Goal: Information Seeking & Learning: Learn about a topic

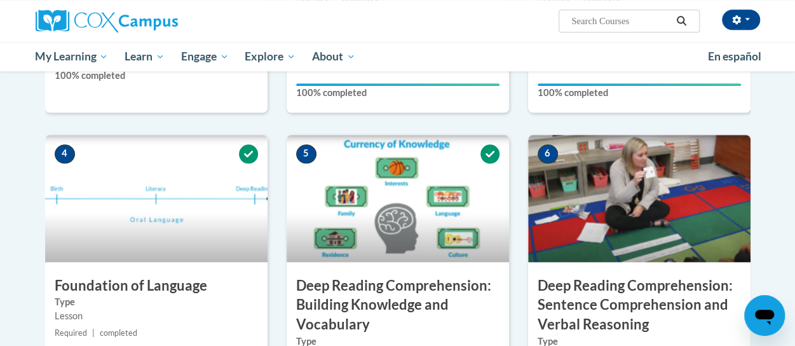
scroll to position [529, 0]
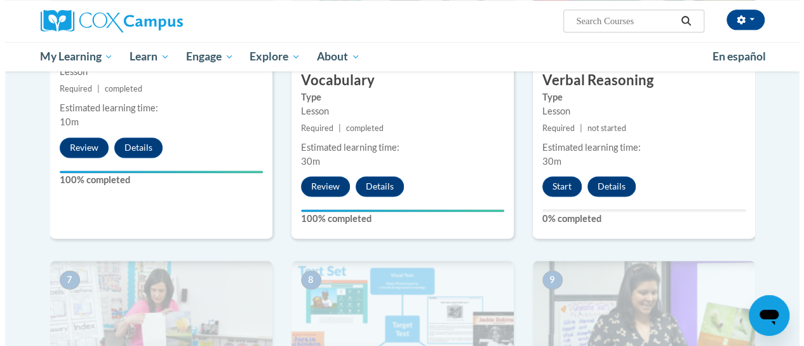
scroll to position [768, 0]
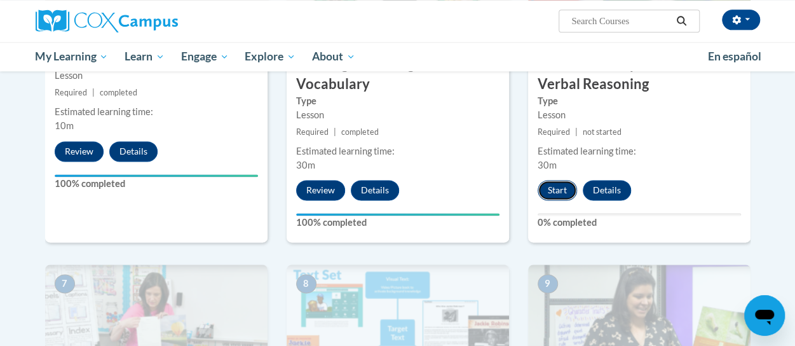
click at [561, 180] on button "Start" at bounding box center [556, 190] width 39 height 20
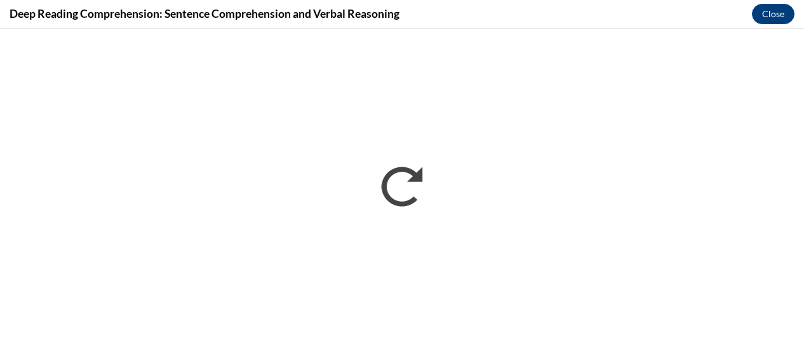
scroll to position [0, 0]
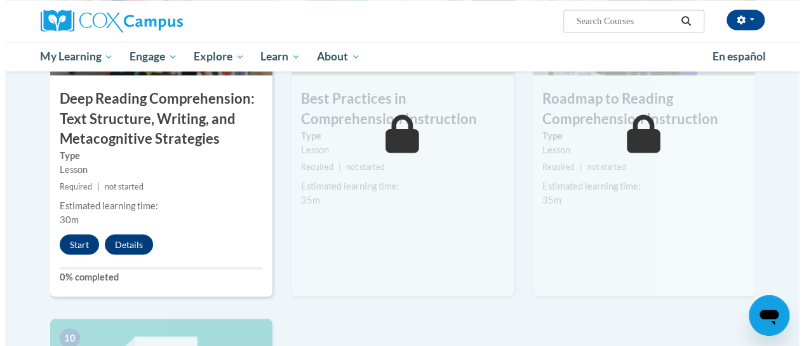
scroll to position [1087, 0]
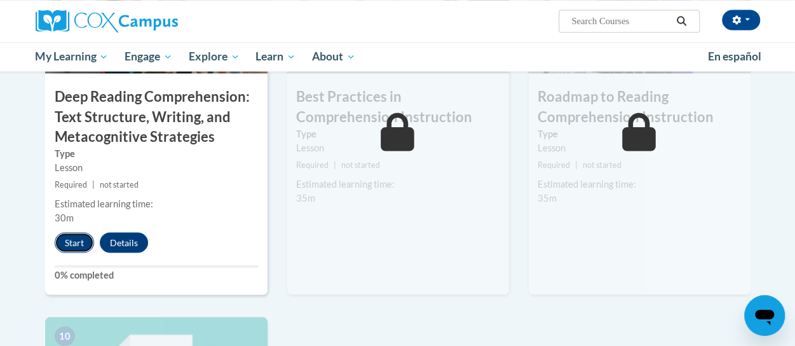
click at [75, 239] on button "Start" at bounding box center [74, 242] width 39 height 20
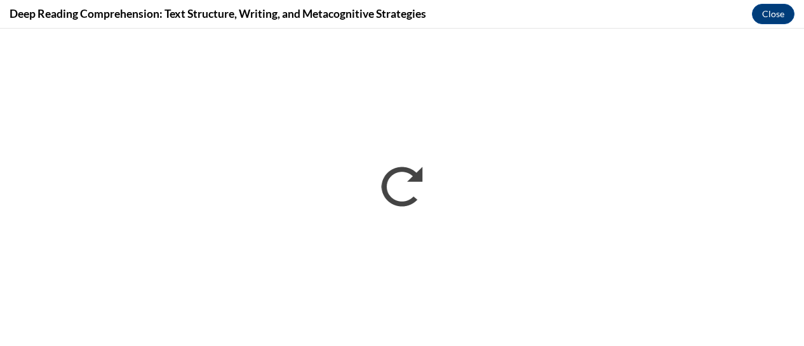
scroll to position [0, 0]
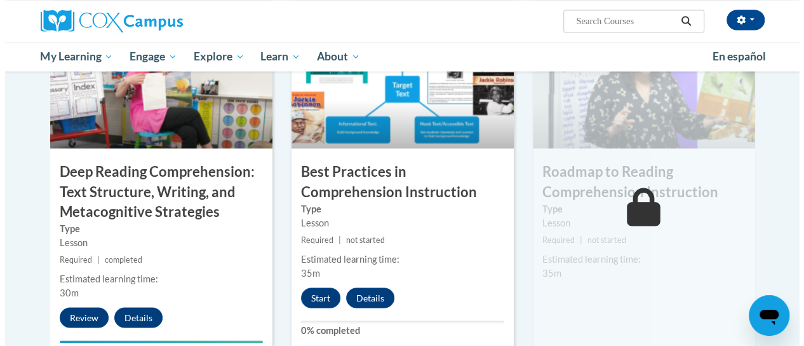
scroll to position [1011, 0]
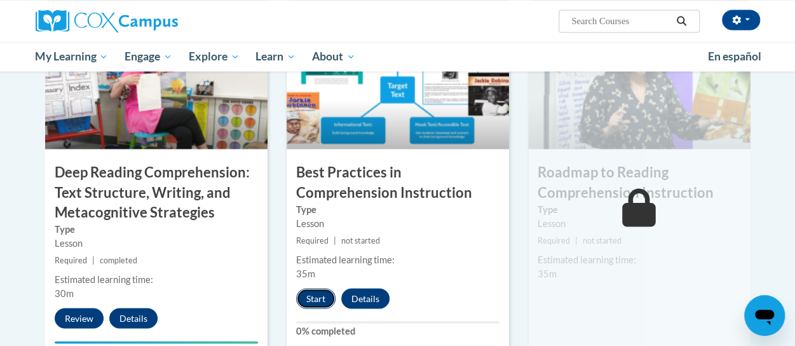
click at [314, 297] on button "Start" at bounding box center [315, 298] width 39 height 20
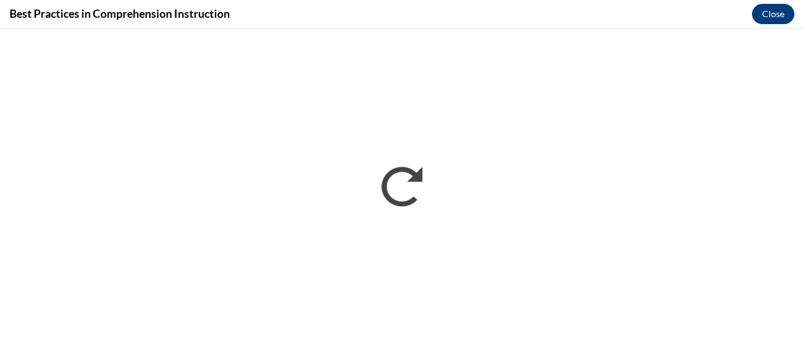
scroll to position [0, 0]
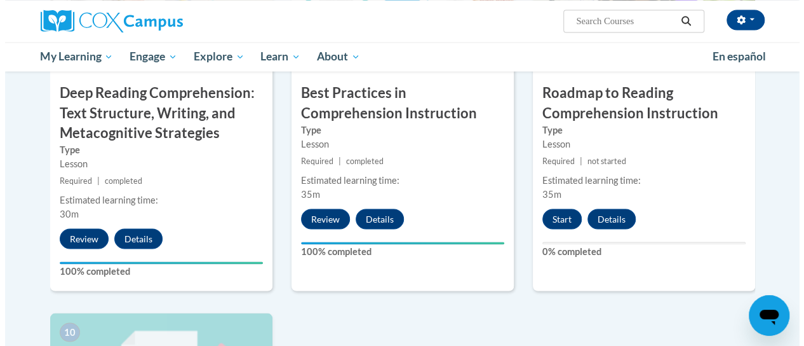
scroll to position [1085, 0]
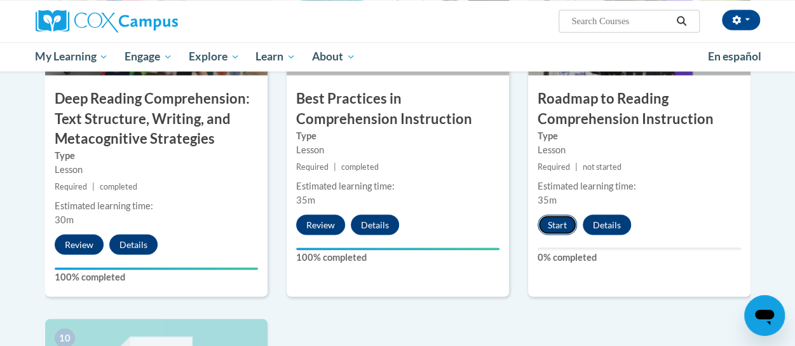
click at [555, 223] on button "Start" at bounding box center [556, 224] width 39 height 20
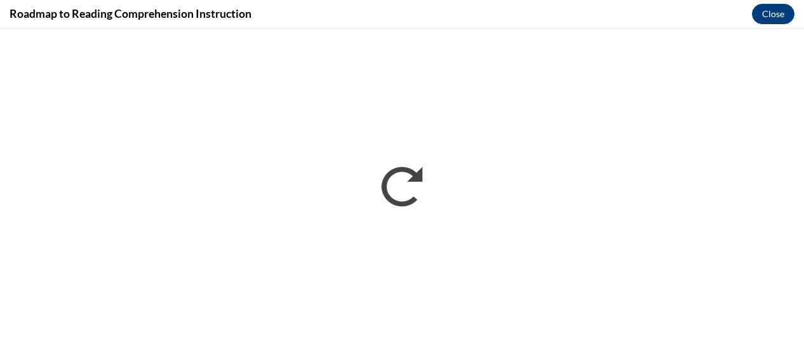
scroll to position [0, 0]
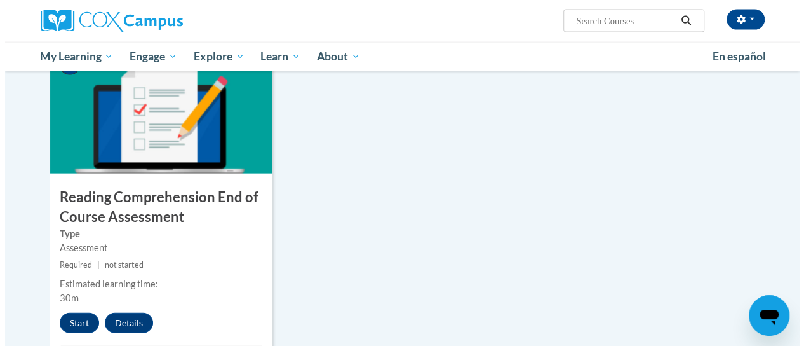
scroll to position [1357, 0]
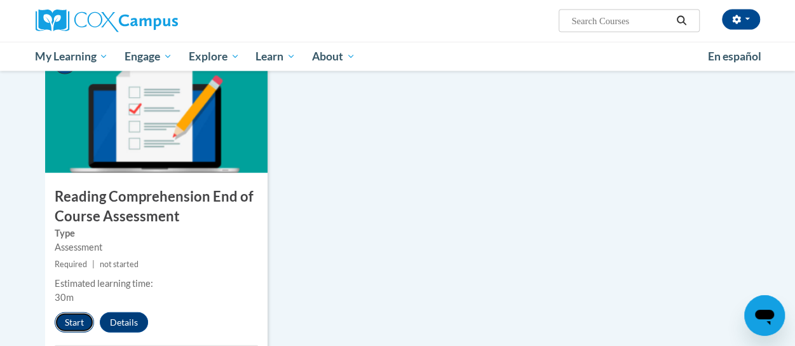
click at [74, 316] on button "Start" at bounding box center [74, 322] width 39 height 20
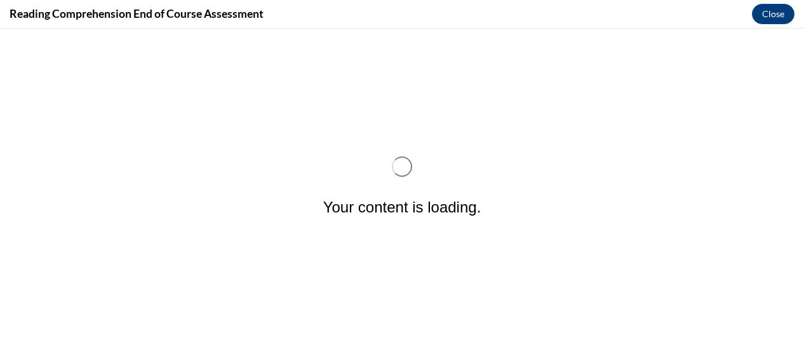
scroll to position [0, 0]
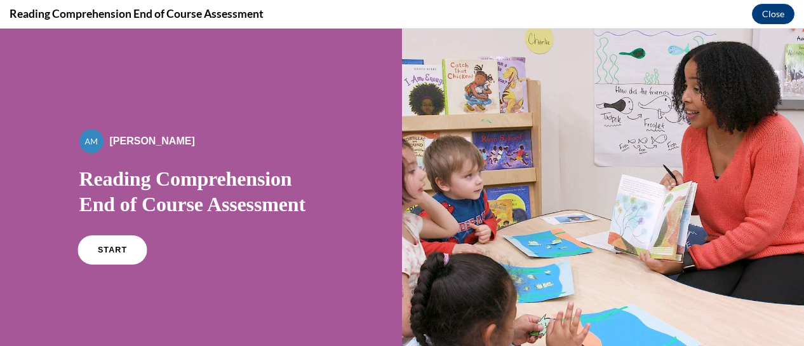
click at [110, 245] on link "START" at bounding box center [111, 249] width 69 height 29
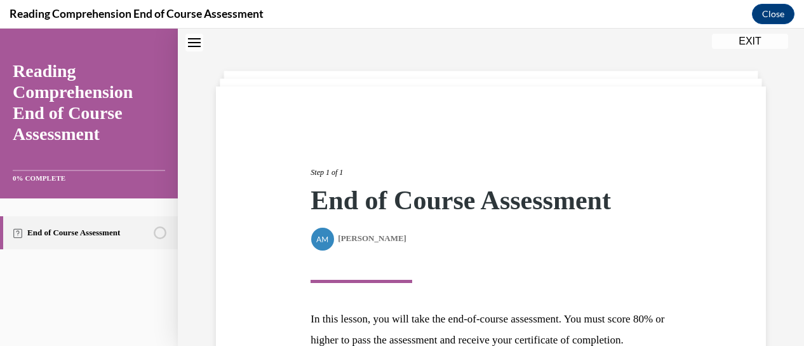
scroll to position [191, 0]
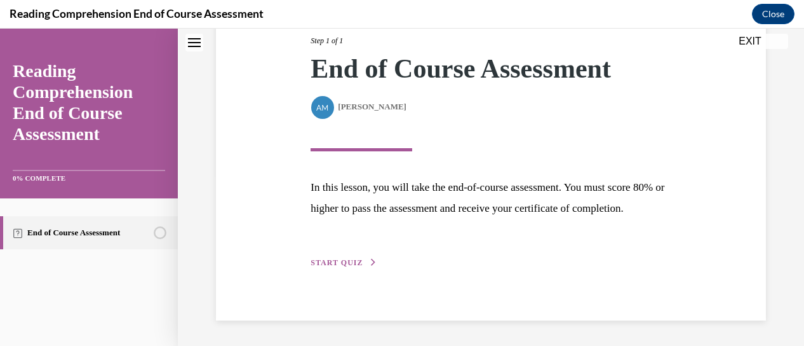
click at [340, 263] on span "START QUIZ" at bounding box center [337, 262] width 52 height 9
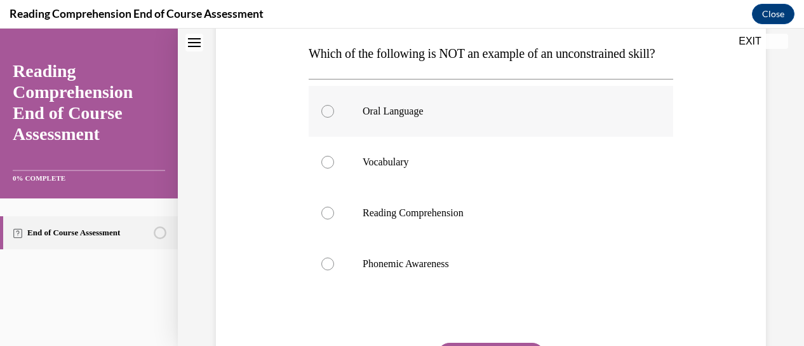
scroll to position [202, 0]
click at [321, 269] on div at bounding box center [327, 263] width 13 height 13
click at [321, 269] on input "Phonemic Awareness" at bounding box center [327, 263] width 13 height 13
radio input "true"
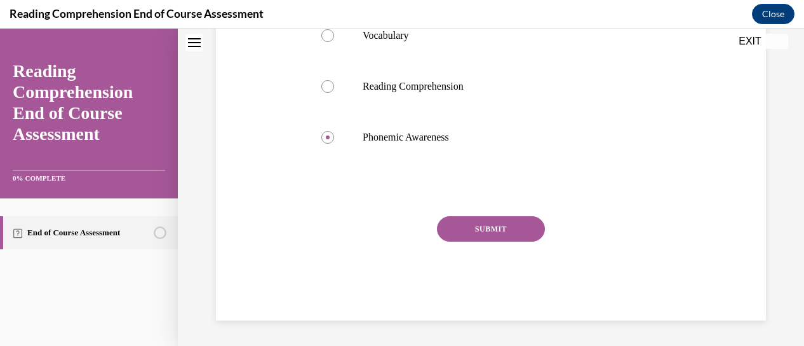
click at [498, 225] on button "SUBMIT" at bounding box center [491, 228] width 108 height 25
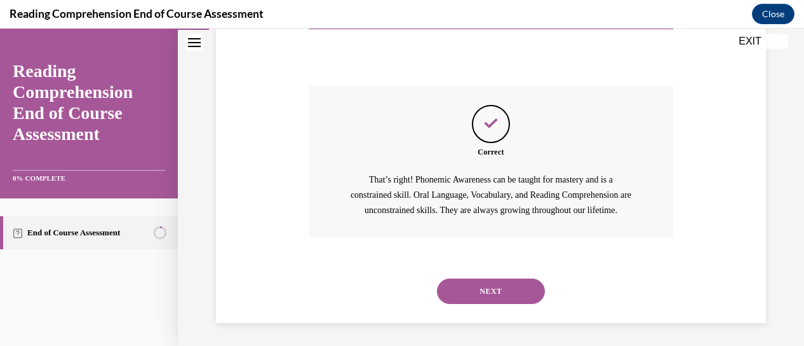
scroll to position [500, 0]
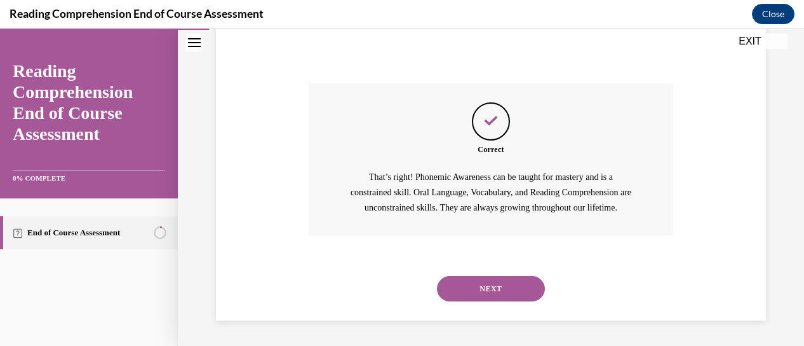
click at [485, 285] on button "NEXT" at bounding box center [491, 288] width 108 height 25
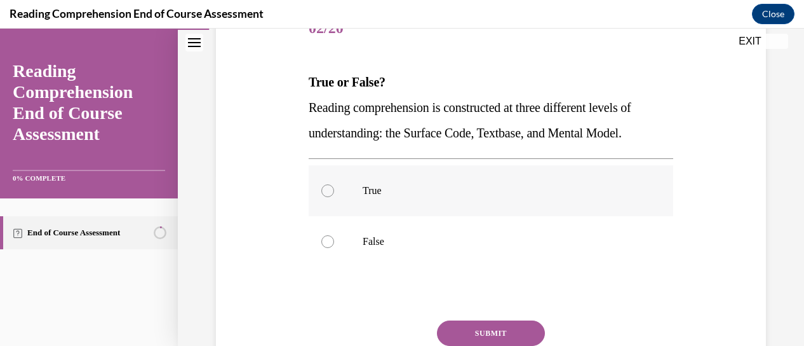
scroll to position [173, 0]
click at [326, 185] on div at bounding box center [327, 190] width 13 height 13
click at [326, 185] on input "True" at bounding box center [327, 190] width 13 height 13
radio input "true"
click at [477, 330] on button "SUBMIT" at bounding box center [491, 331] width 108 height 25
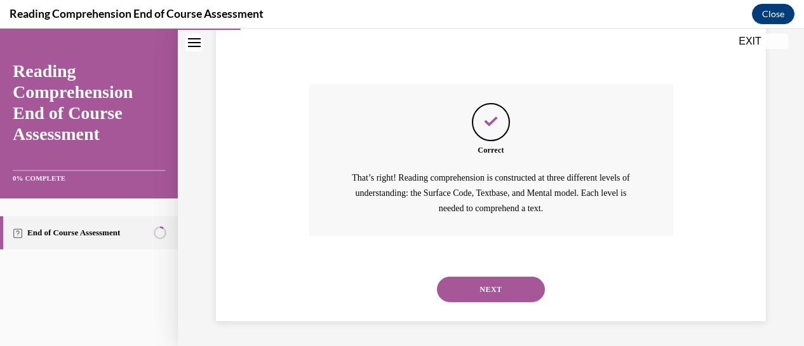
click at [493, 283] on button "NEXT" at bounding box center [491, 288] width 108 height 25
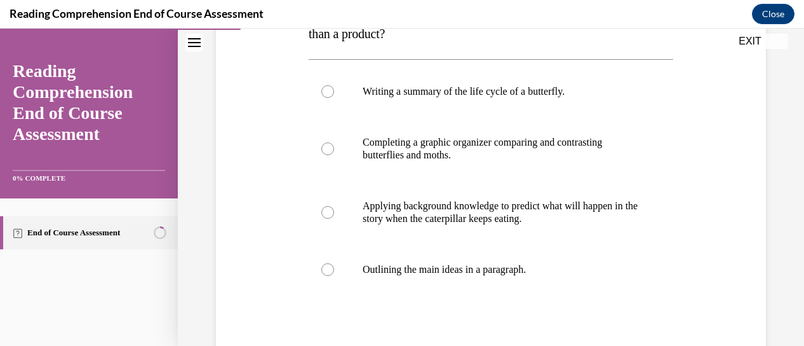
scroll to position [247, 0]
click at [329, 209] on div at bounding box center [327, 211] width 13 height 13
click at [329, 209] on input "Applying background knowledge to predict what will happen in the story when the…" at bounding box center [327, 211] width 13 height 13
radio input "true"
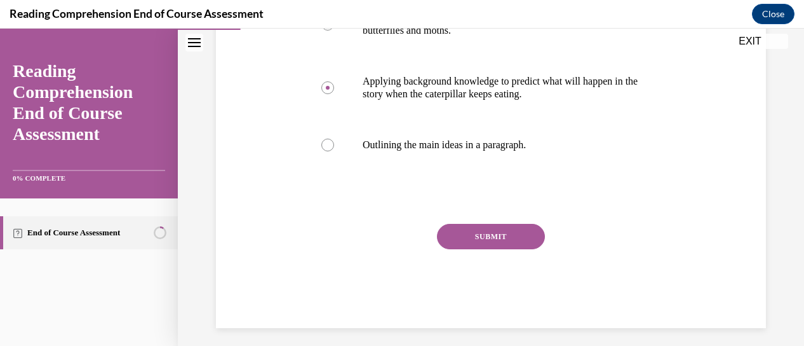
click at [479, 231] on button "SUBMIT" at bounding box center [491, 236] width 108 height 25
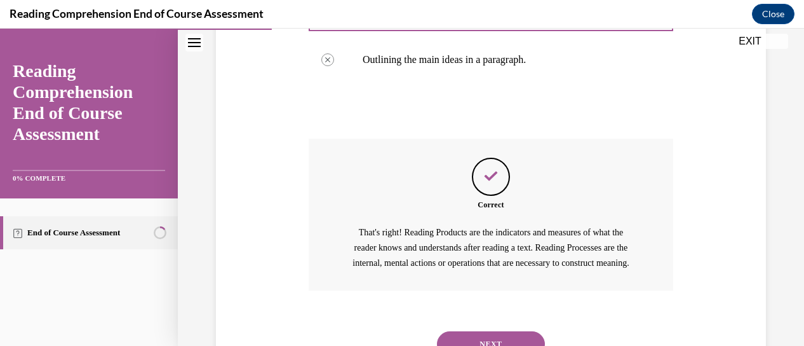
scroll to position [457, 0]
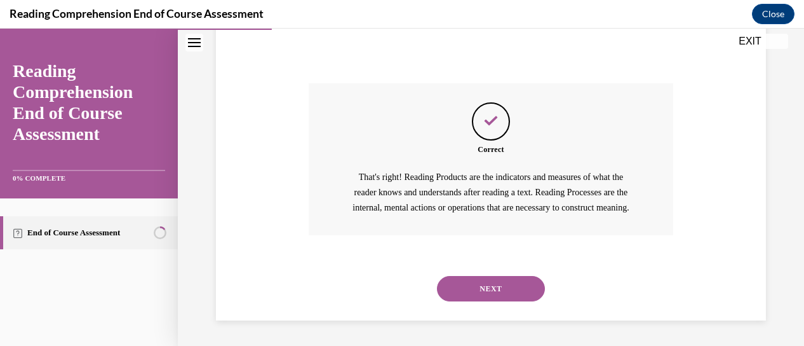
click at [490, 287] on button "NEXT" at bounding box center [491, 288] width 108 height 25
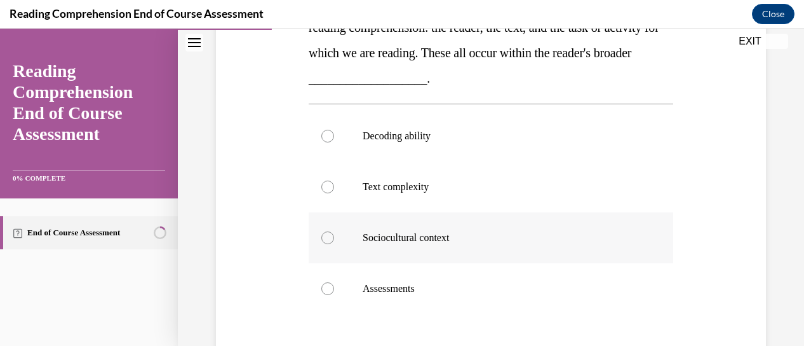
scroll to position [252, 0]
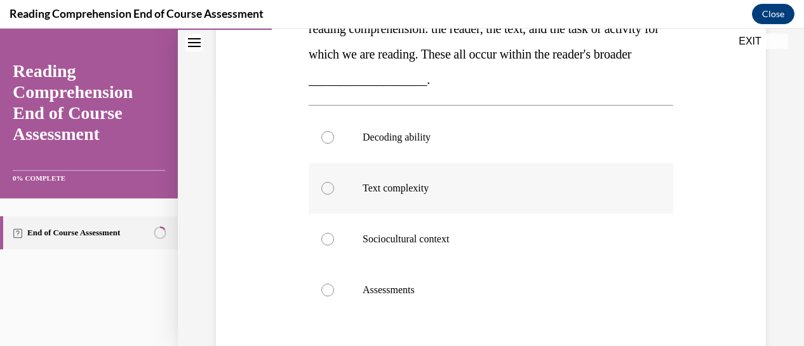
click at [328, 184] on div at bounding box center [327, 188] width 13 height 13
click at [328, 184] on input "Text complexity" at bounding box center [327, 188] width 13 height 13
radio input "true"
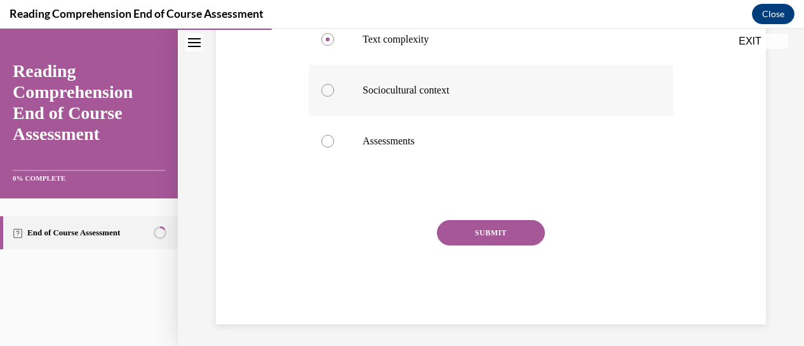
scroll to position [403, 0]
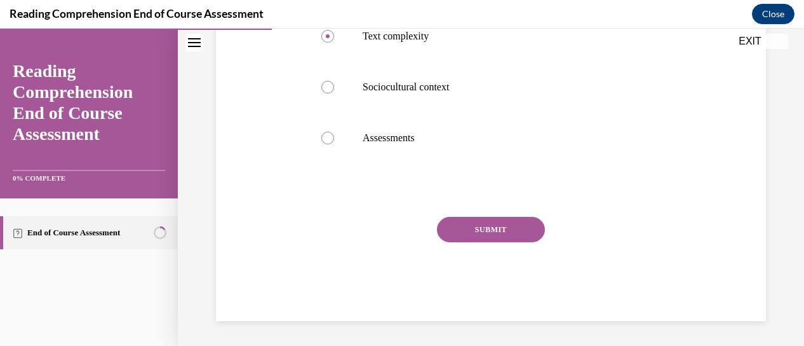
click at [485, 226] on button "SUBMIT" at bounding box center [491, 229] width 108 height 25
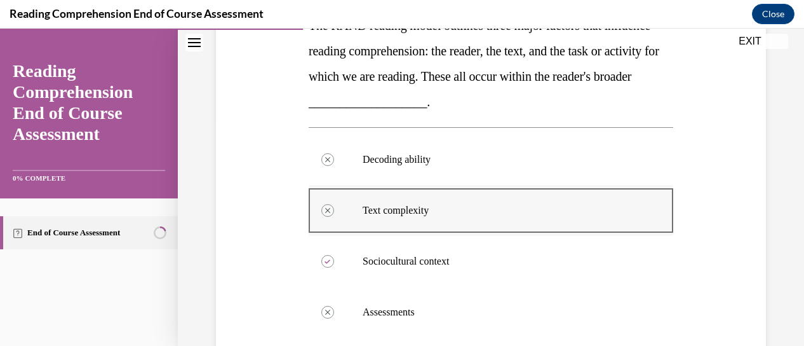
scroll to position [239, 0]
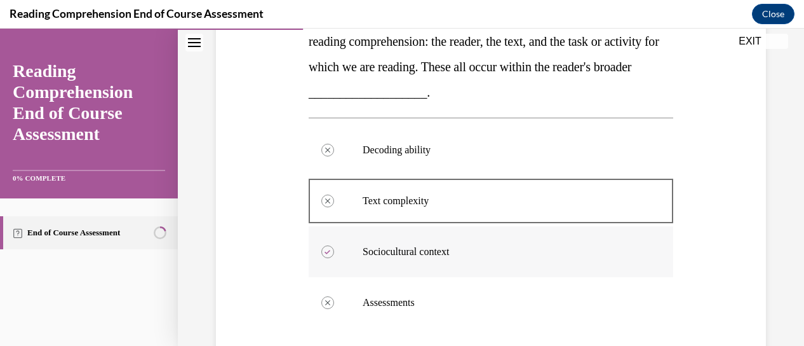
click at [325, 250] on icon at bounding box center [328, 252] width 6 height 4
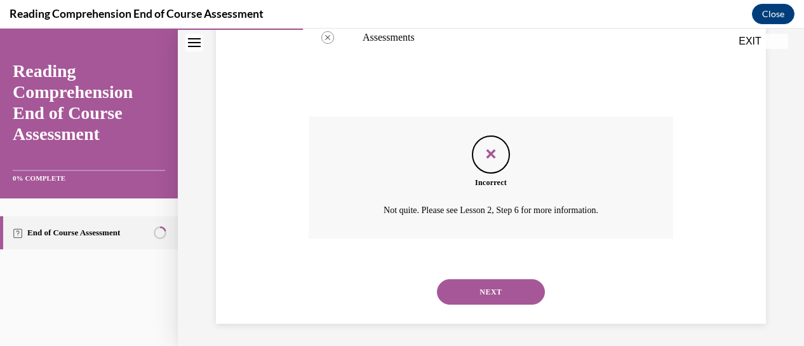
scroll to position [505, 0]
click at [479, 284] on button "NEXT" at bounding box center [491, 290] width 108 height 25
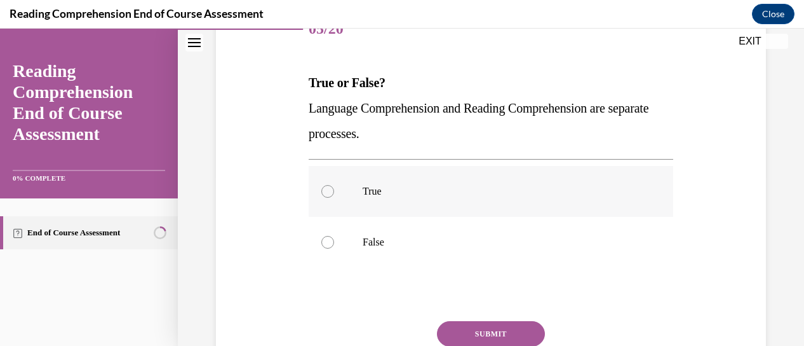
scroll to position [173, 0]
click at [321, 243] on div at bounding box center [327, 241] width 13 height 13
click at [321, 243] on input "False" at bounding box center [327, 241] width 13 height 13
radio input "true"
click at [470, 337] on button "SUBMIT" at bounding box center [491, 332] width 108 height 25
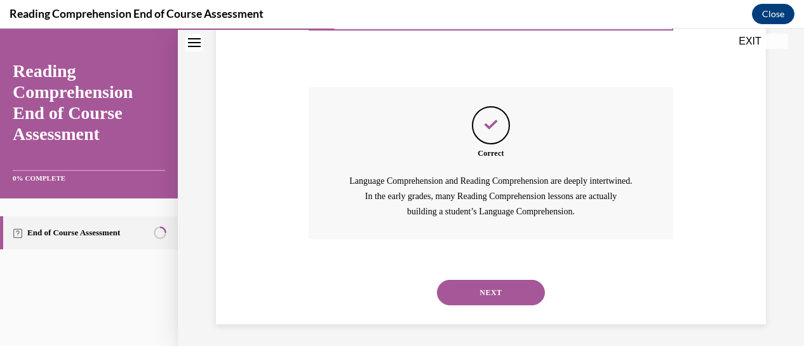
scroll to position [409, 0]
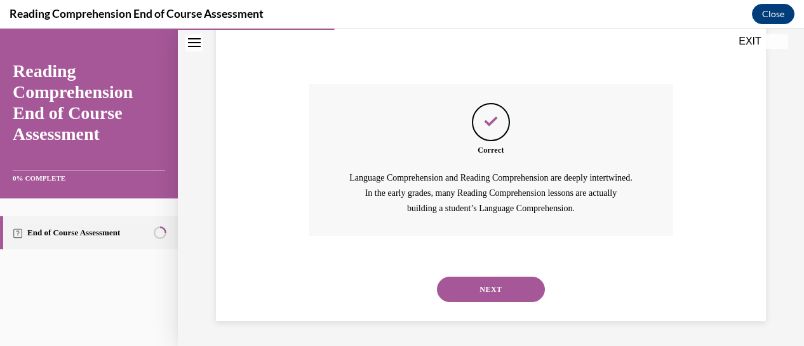
click at [474, 285] on button "NEXT" at bounding box center [491, 288] width 108 height 25
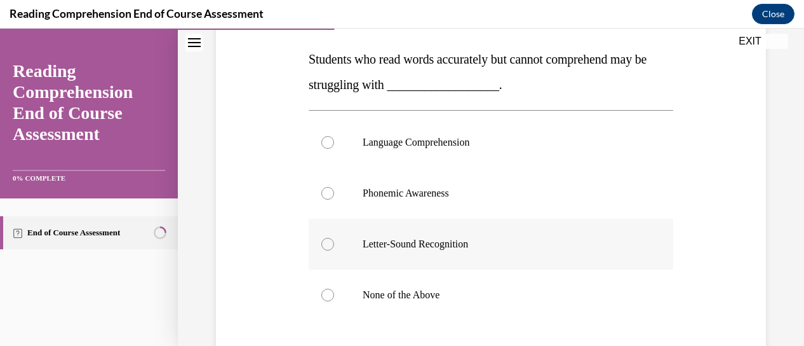
scroll to position [193, 0]
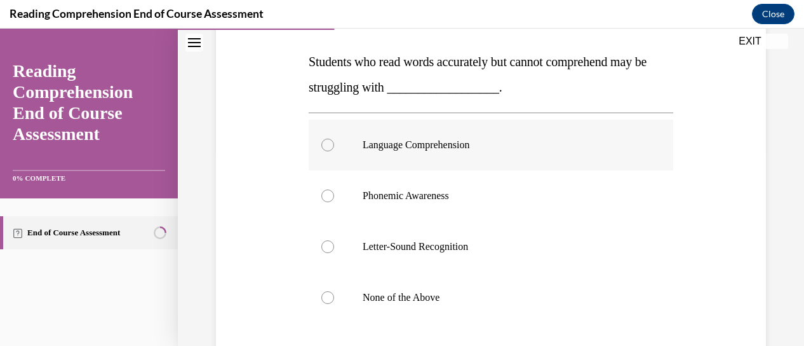
click at [326, 152] on label "Language Comprehension" at bounding box center [491, 144] width 365 height 51
click at [326, 151] on input "Language Comprehension" at bounding box center [327, 144] width 13 height 13
radio input "true"
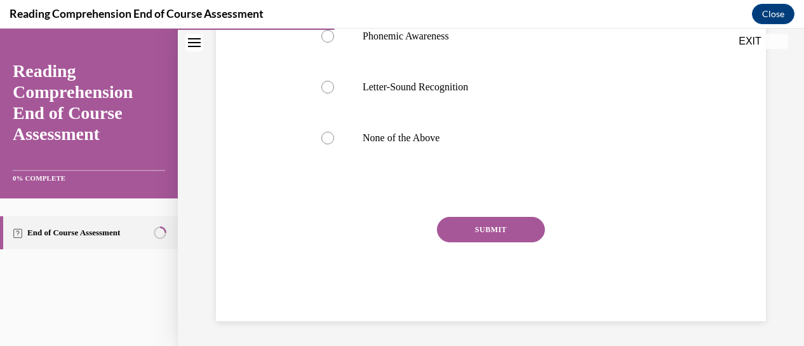
click at [479, 231] on button "SUBMIT" at bounding box center [491, 229] width 108 height 25
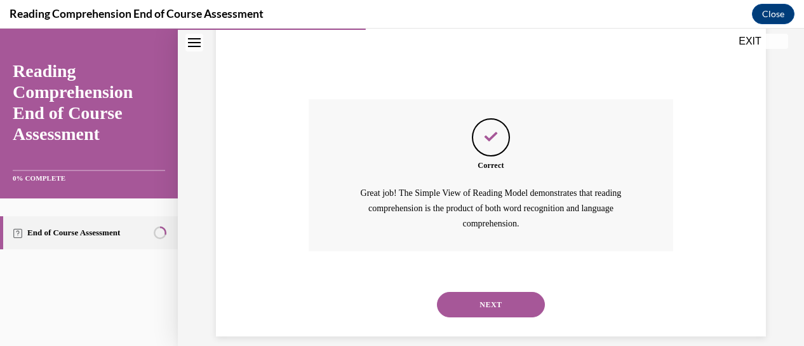
scroll to position [485, 0]
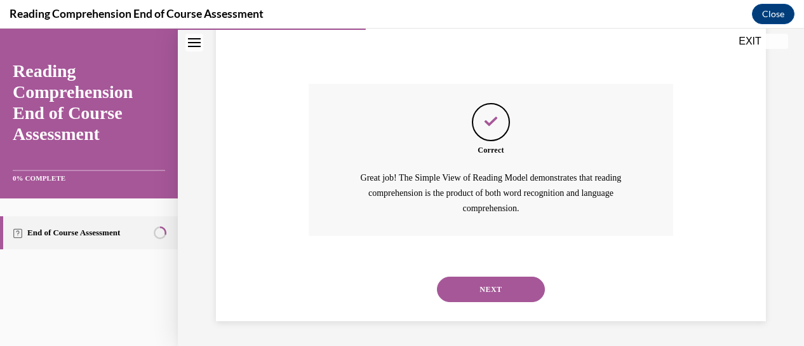
click at [486, 281] on button "NEXT" at bounding box center [491, 288] width 108 height 25
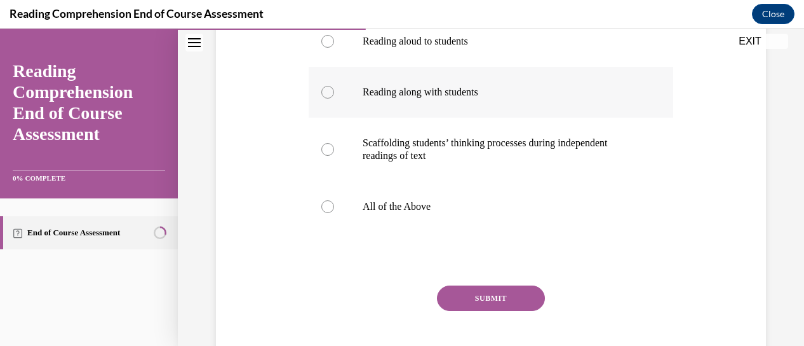
scroll to position [311, 0]
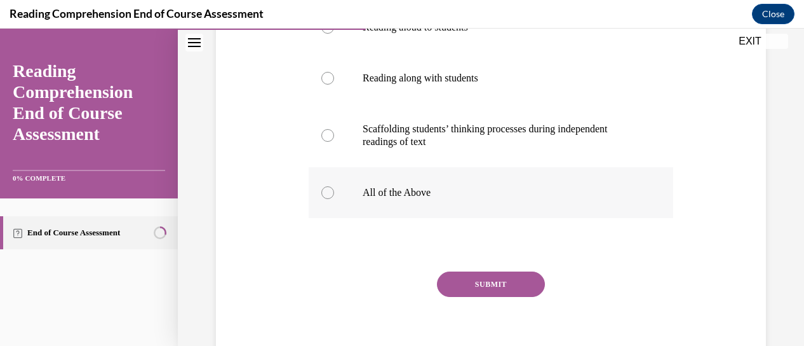
click at [326, 185] on label "All of the Above" at bounding box center [491, 192] width 365 height 51
click at [326, 186] on input "All of the Above" at bounding box center [327, 192] width 13 height 13
radio input "true"
click at [483, 280] on button "SUBMIT" at bounding box center [491, 283] width 108 height 25
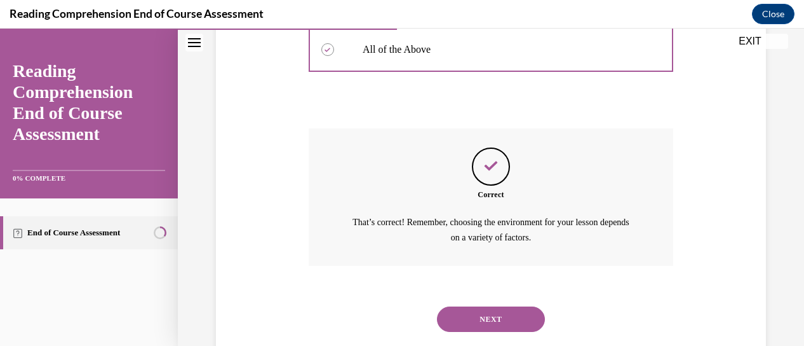
scroll to position [483, 0]
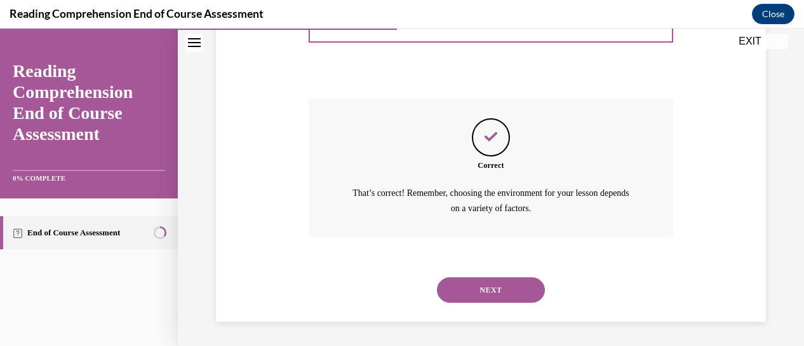
click at [485, 283] on button "NEXT" at bounding box center [491, 289] width 108 height 25
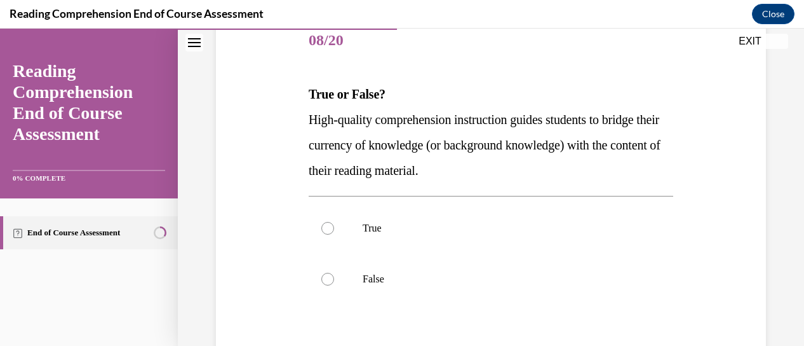
scroll to position [166, 0]
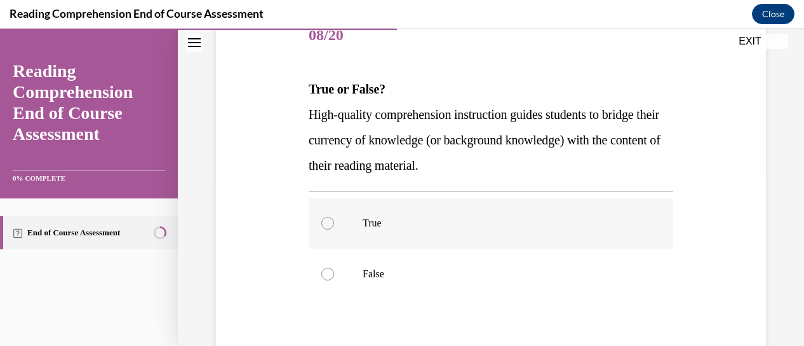
click at [328, 218] on div at bounding box center [327, 223] width 13 height 13
click at [328, 218] on input "True" at bounding box center [327, 223] width 13 height 13
radio input "true"
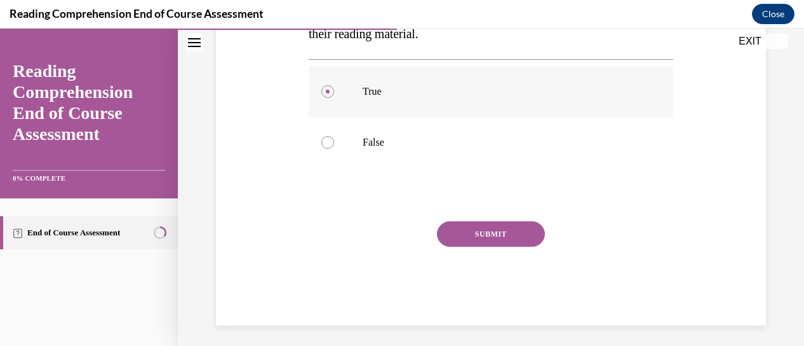
scroll to position [302, 0]
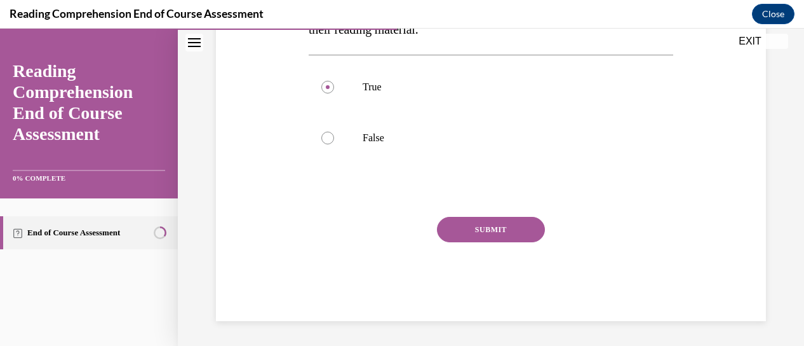
drag, startPoint x: 465, startPoint y: 224, endPoint x: 447, endPoint y: 231, distance: 19.1
click at [447, 231] on button "SUBMIT" at bounding box center [491, 229] width 108 height 25
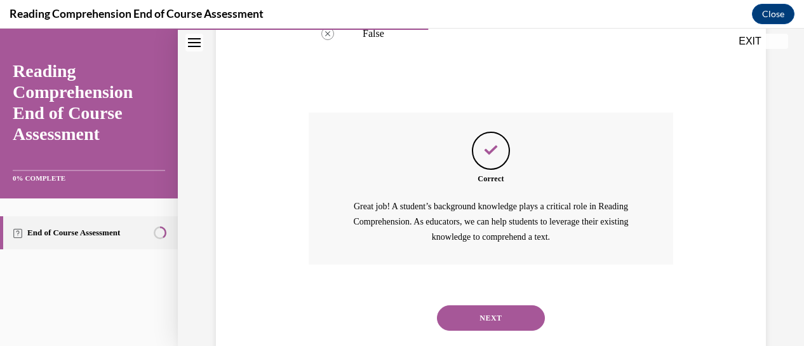
scroll to position [434, 0]
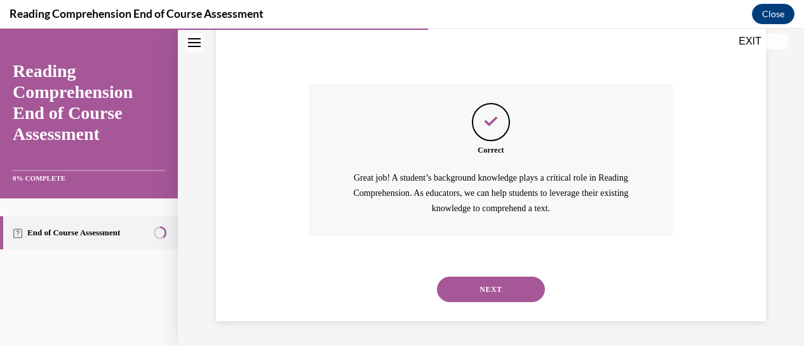
click at [495, 284] on button "NEXT" at bounding box center [491, 288] width 108 height 25
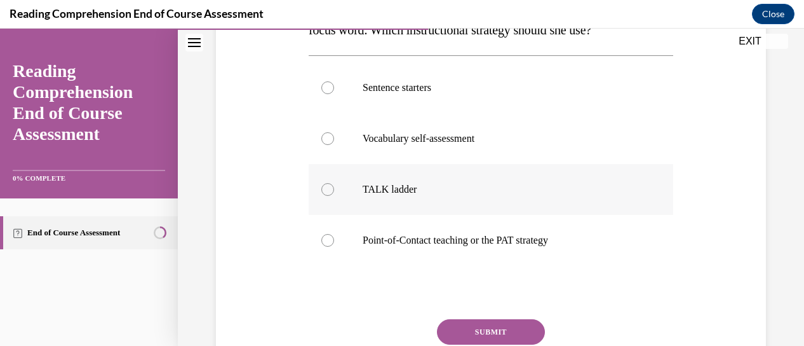
scroll to position [276, 0]
click at [328, 184] on div at bounding box center [327, 188] width 13 height 13
click at [328, 184] on input "TALK ladder" at bounding box center [327, 188] width 13 height 13
radio input "true"
click at [475, 325] on button "SUBMIT" at bounding box center [491, 330] width 108 height 25
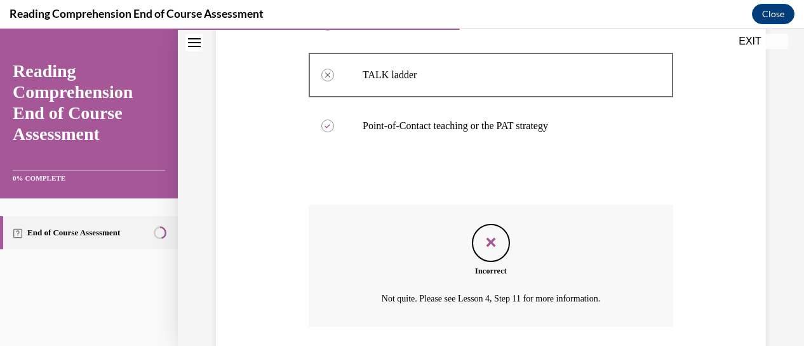
scroll to position [481, 0]
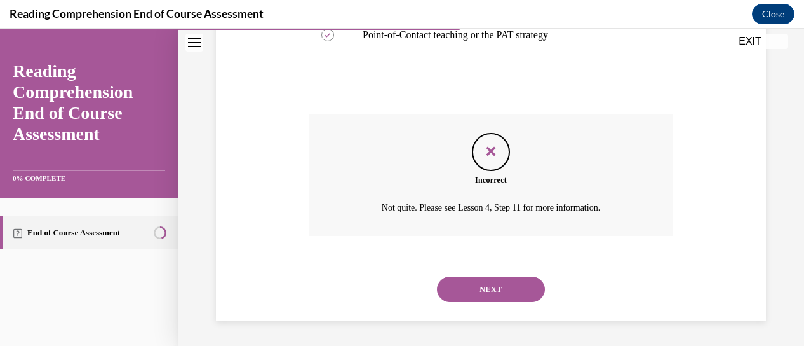
click at [480, 284] on button "NEXT" at bounding box center [491, 288] width 108 height 25
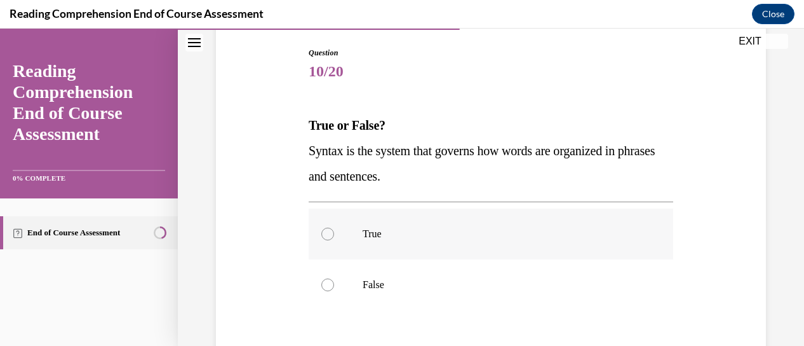
scroll to position [130, 0]
click at [330, 232] on div at bounding box center [327, 233] width 13 height 13
click at [330, 232] on input "True" at bounding box center [327, 233] width 13 height 13
radio input "true"
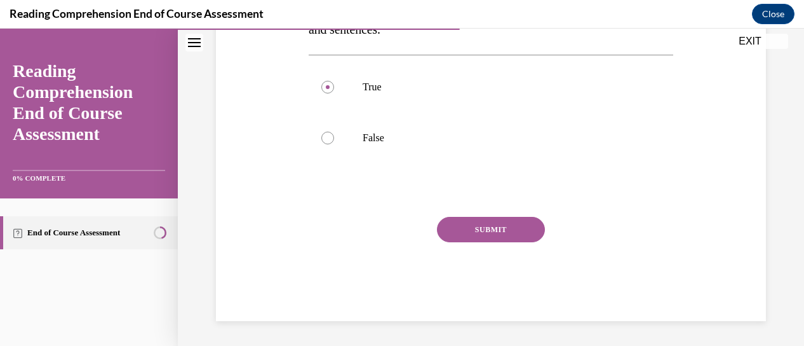
click at [480, 231] on button "SUBMIT" at bounding box center [491, 229] width 108 height 25
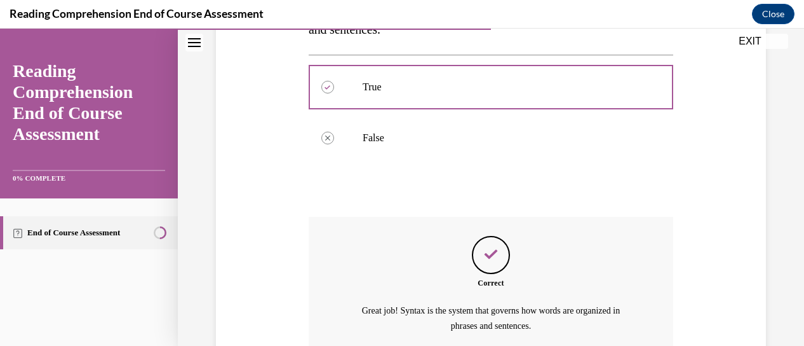
scroll to position [394, 0]
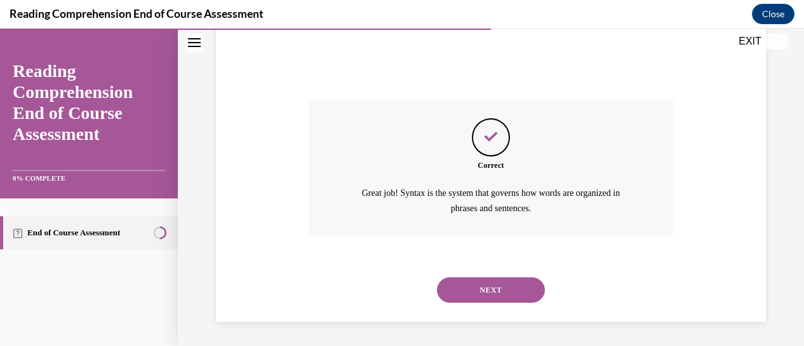
click at [477, 290] on button "NEXT" at bounding box center [491, 289] width 108 height 25
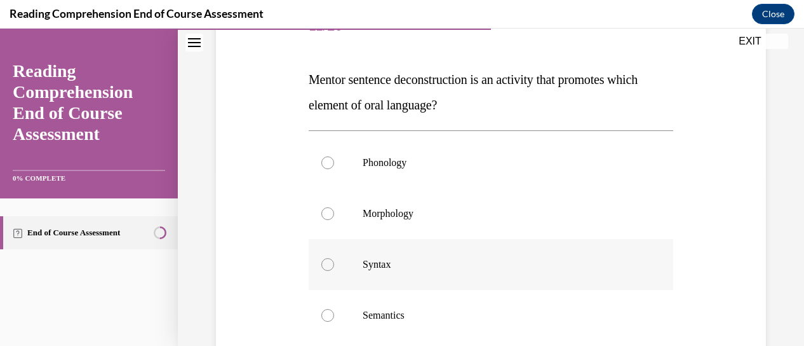
scroll to position [210, 0]
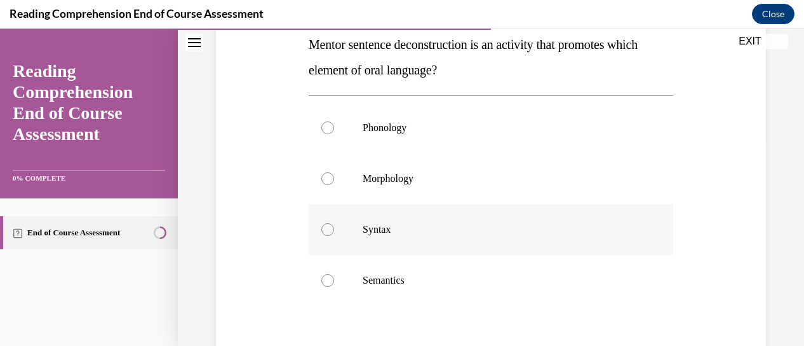
click at [328, 227] on div at bounding box center [327, 229] width 13 height 13
click at [328, 227] on input "Syntax" at bounding box center [327, 229] width 13 height 13
radio input "true"
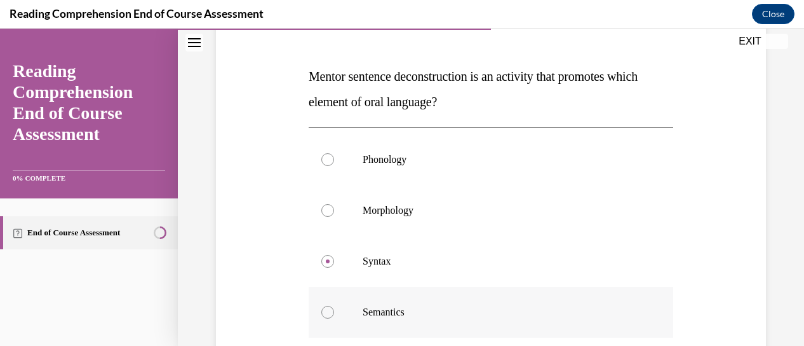
scroll to position [177, 0]
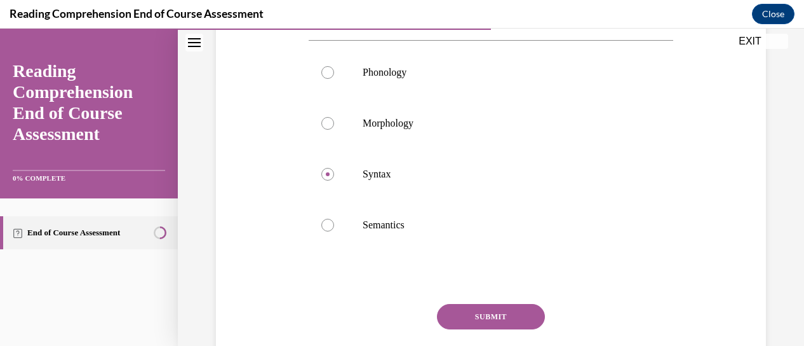
click at [473, 311] on button "SUBMIT" at bounding box center [491, 316] width 108 height 25
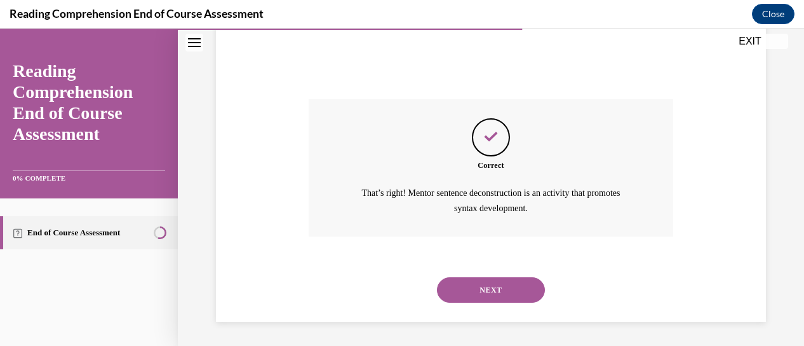
scroll to position [465, 0]
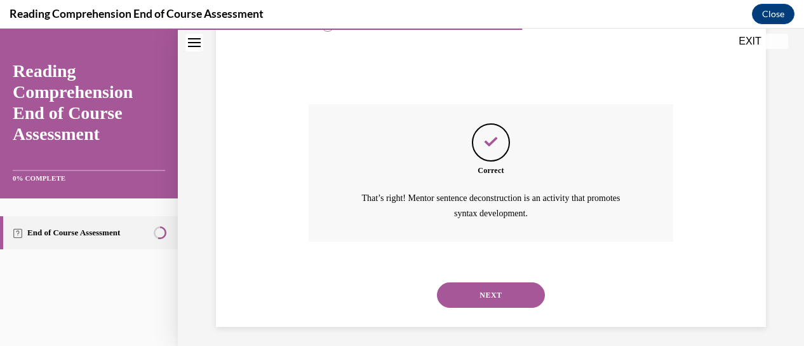
click at [481, 297] on button "NEXT" at bounding box center [491, 294] width 108 height 25
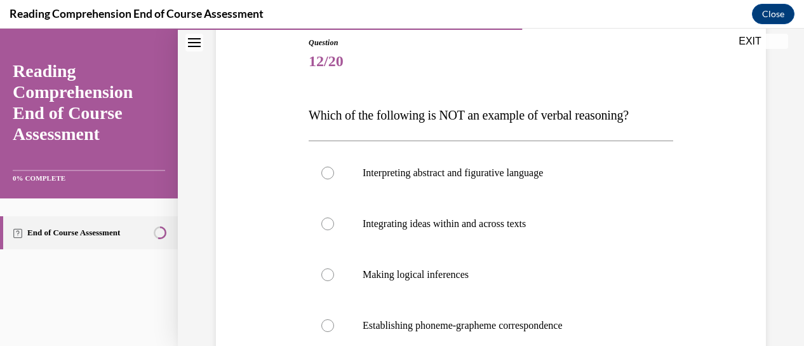
scroll to position [193, 0]
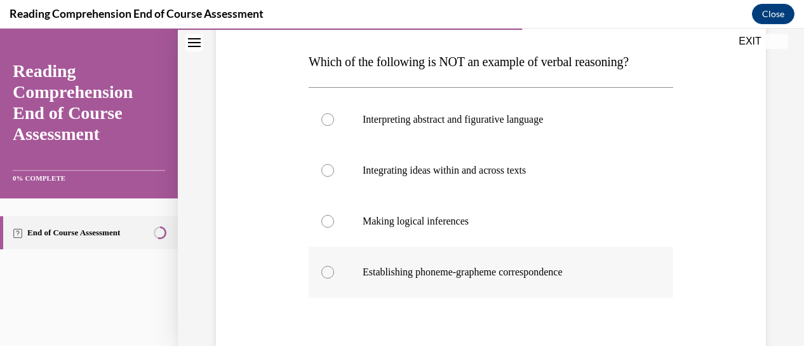
click at [323, 271] on div at bounding box center [327, 271] width 13 height 13
click at [323, 271] on input "Establishing phoneme-grapheme correspondence" at bounding box center [327, 271] width 13 height 13
radio input "true"
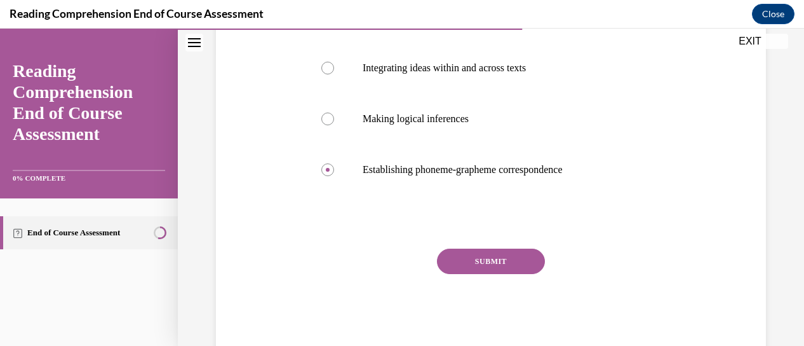
click at [480, 257] on button "SUBMIT" at bounding box center [491, 260] width 108 height 25
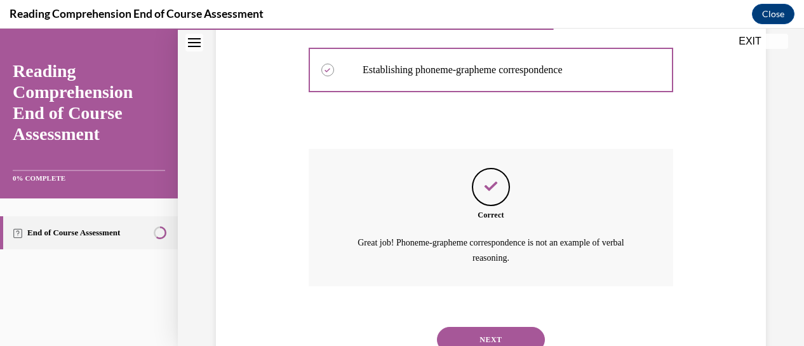
scroll to position [445, 0]
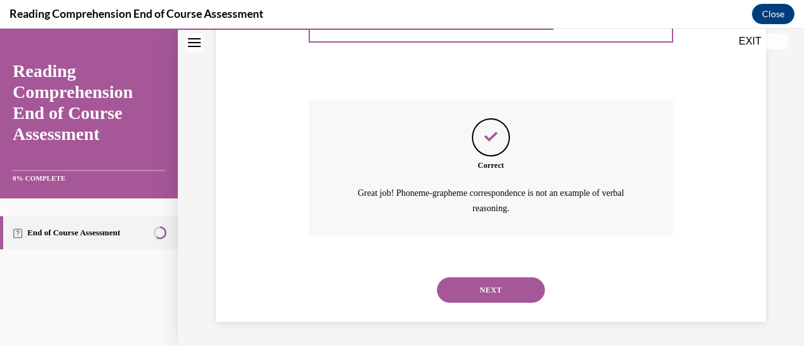
click at [483, 286] on button "NEXT" at bounding box center [491, 289] width 108 height 25
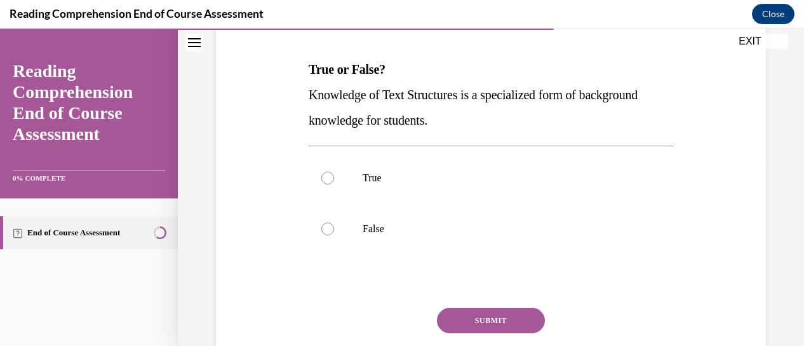
scroll to position [192, 0]
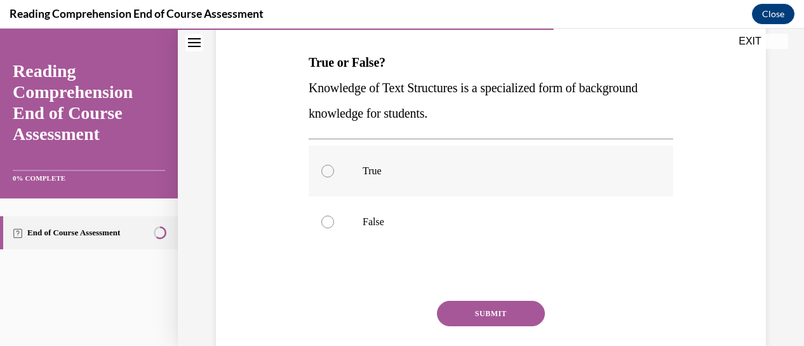
click at [332, 167] on label "True" at bounding box center [491, 170] width 365 height 51
click at [332, 167] on input "True" at bounding box center [327, 170] width 13 height 13
radio input "true"
click at [489, 312] on button "SUBMIT" at bounding box center [491, 312] width 108 height 25
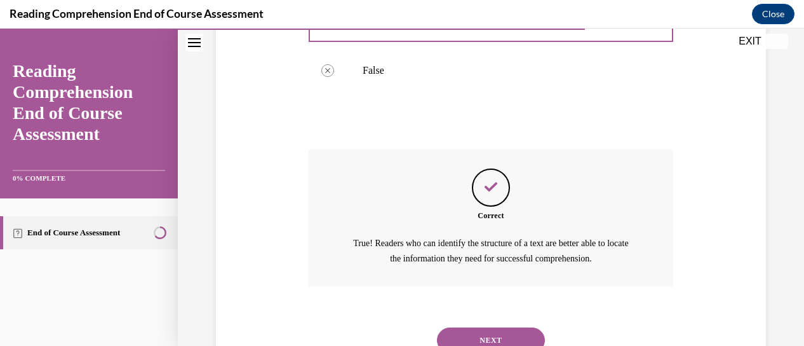
scroll to position [394, 0]
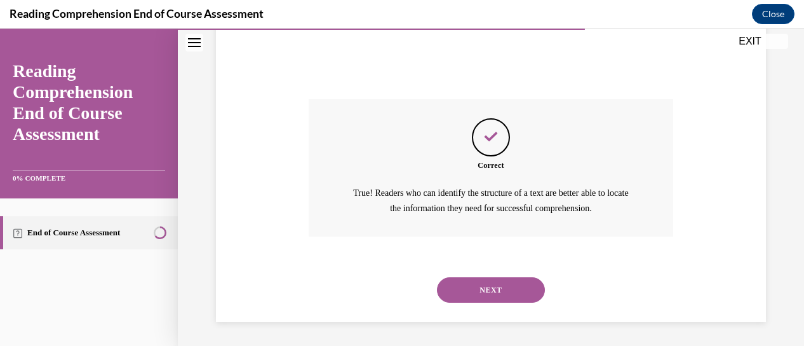
click at [492, 283] on button "NEXT" at bounding box center [491, 289] width 108 height 25
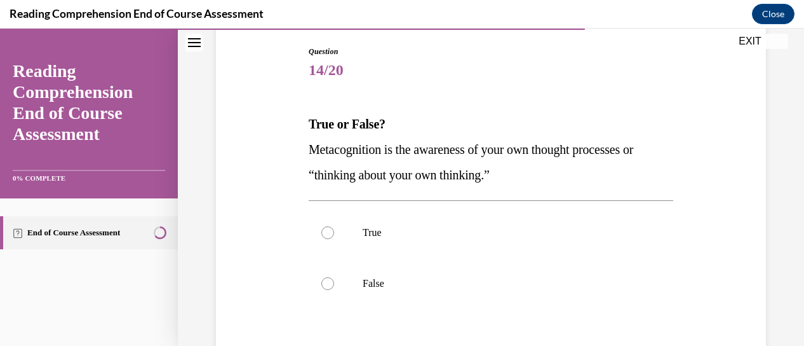
scroll to position [133, 0]
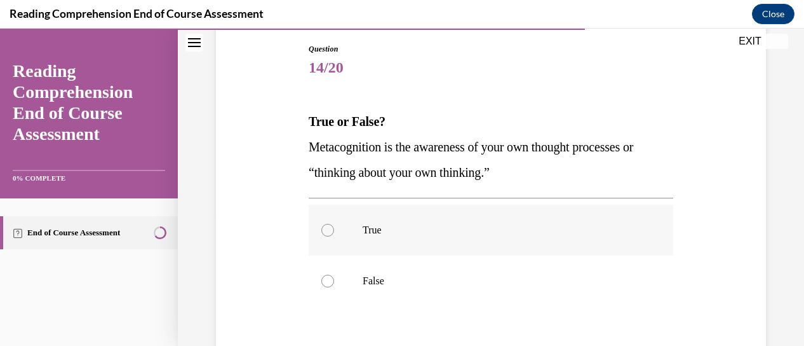
click at [325, 222] on label "True" at bounding box center [491, 230] width 365 height 51
click at [325, 224] on input "True" at bounding box center [327, 230] width 13 height 13
radio input "true"
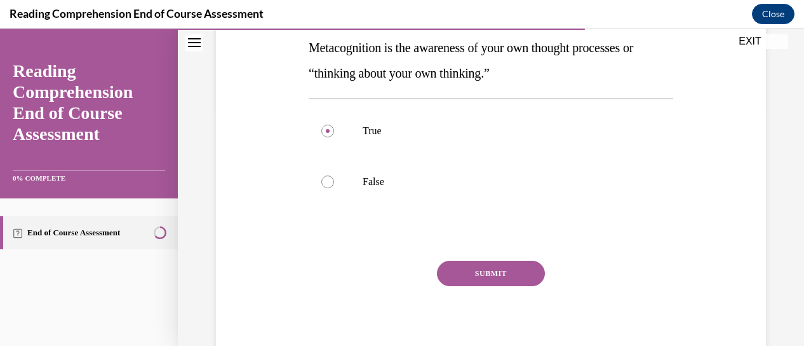
click at [494, 270] on button "SUBMIT" at bounding box center [491, 272] width 108 height 25
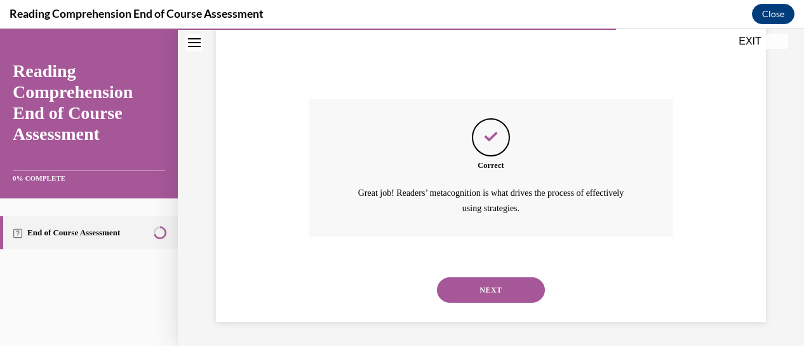
scroll to position [394, 0]
click at [497, 285] on button "NEXT" at bounding box center [491, 289] width 108 height 25
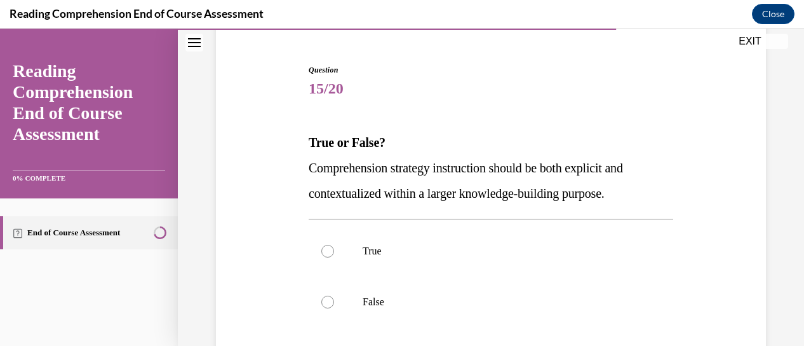
scroll to position [129, 0]
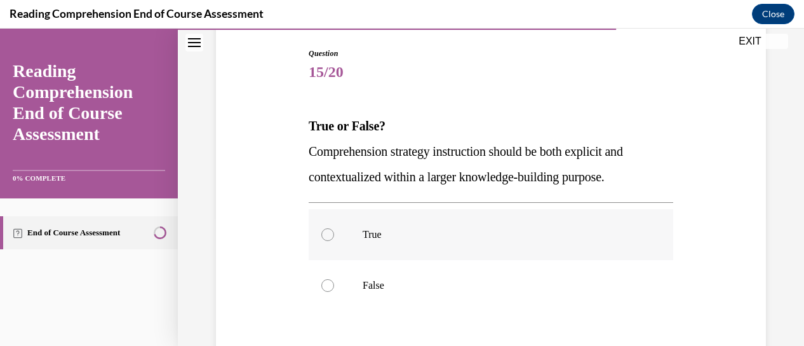
click at [325, 236] on div at bounding box center [327, 234] width 13 height 13
click at [325, 236] on input "True" at bounding box center [327, 234] width 13 height 13
radio input "true"
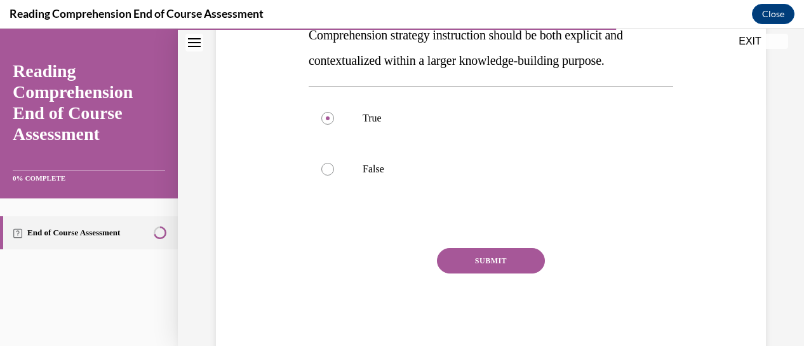
click at [495, 255] on button "SUBMIT" at bounding box center [491, 260] width 108 height 25
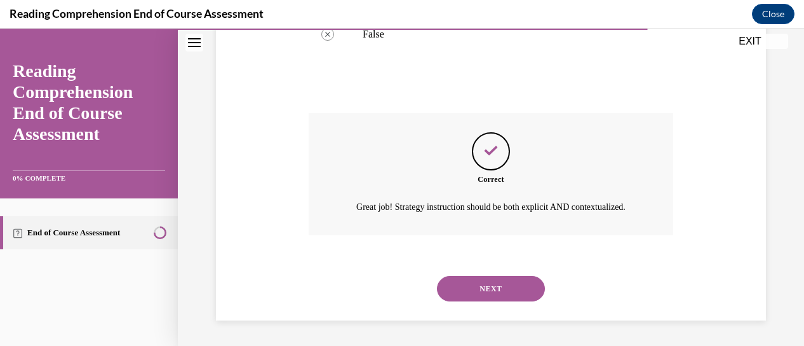
scroll to position [394, 0]
click at [483, 283] on button "NEXT" at bounding box center [491, 288] width 108 height 25
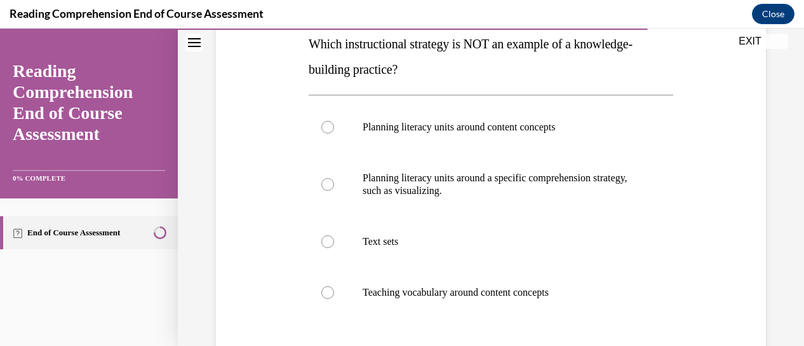
scroll to position [210, 0]
click at [324, 184] on div at bounding box center [327, 184] width 13 height 13
click at [324, 184] on input "Planning literacy units around a specific comprehension strategy, such as visua…" at bounding box center [327, 184] width 13 height 13
radio input "true"
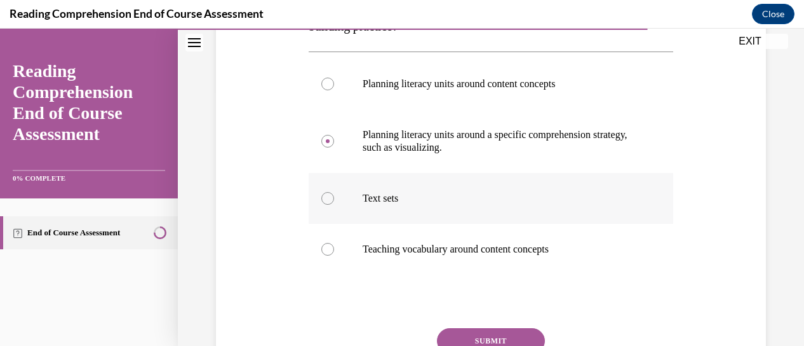
scroll to position [255, 0]
click at [486, 336] on button "SUBMIT" at bounding box center [491, 339] width 108 height 25
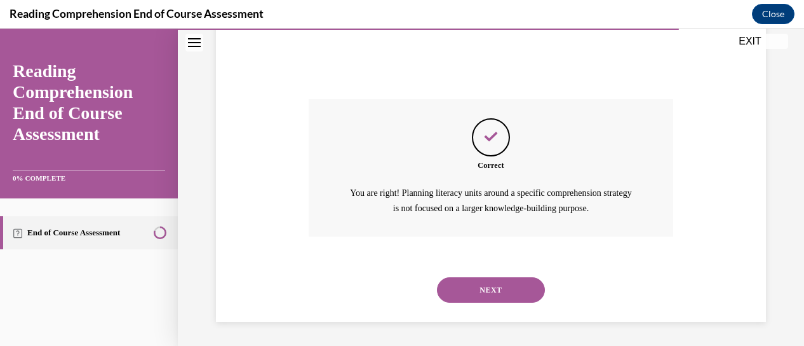
scroll to position [483, 0]
click at [476, 281] on button "NEXT" at bounding box center [491, 289] width 108 height 25
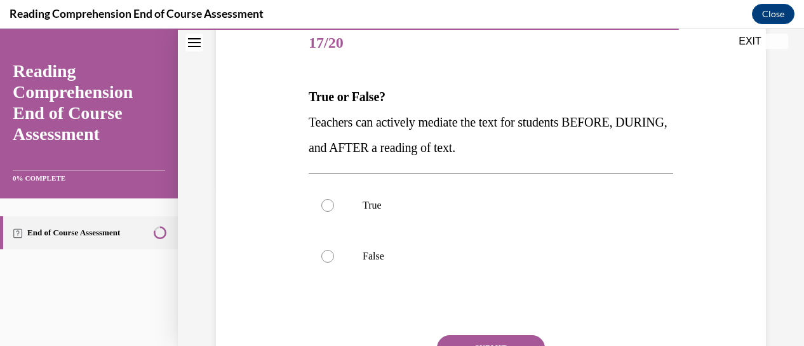
scroll to position [160, 0]
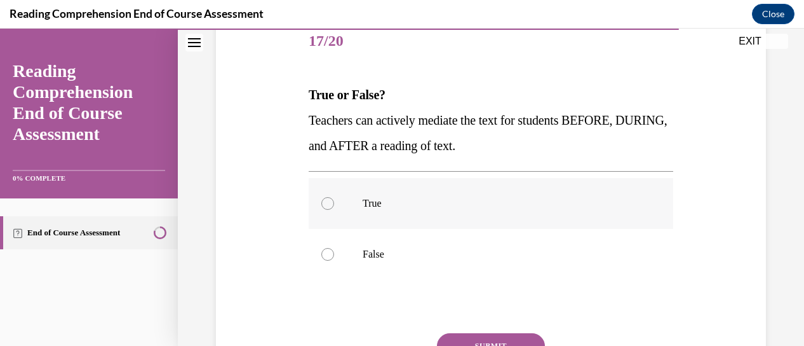
click at [329, 198] on div at bounding box center [327, 203] width 13 height 13
click at [329, 198] on input "True" at bounding box center [327, 203] width 13 height 13
radio input "true"
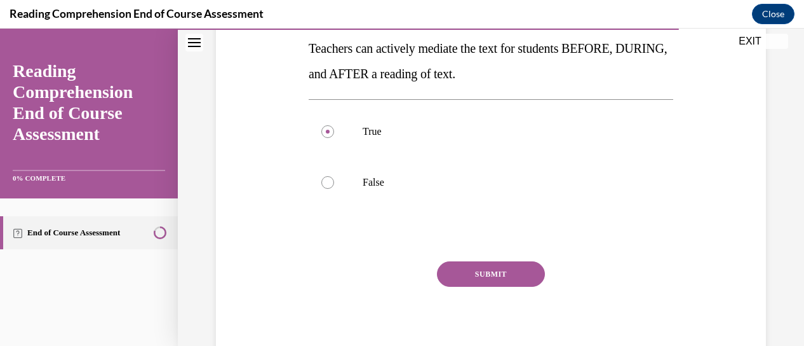
click at [480, 274] on button "SUBMIT" at bounding box center [491, 273] width 108 height 25
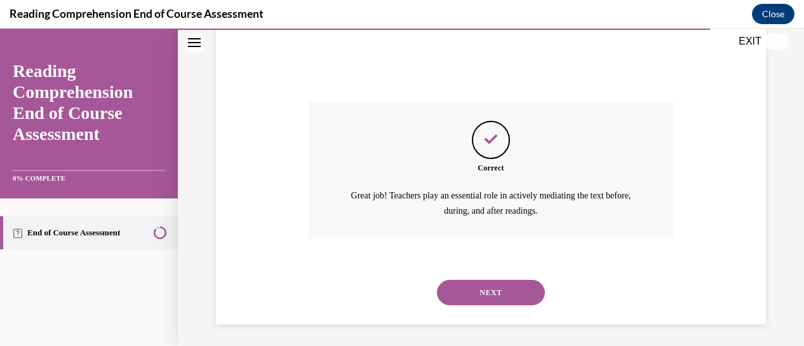
scroll to position [394, 0]
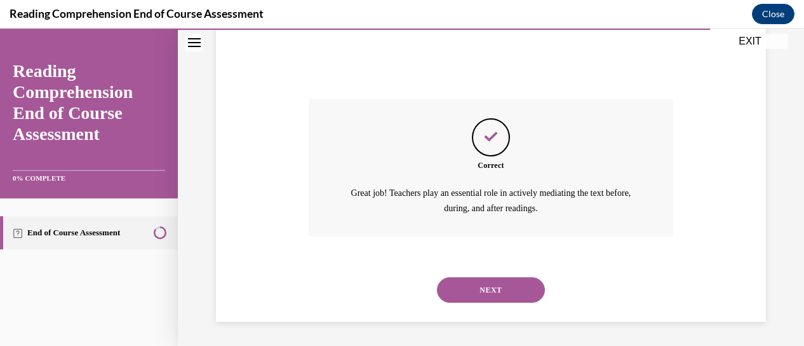
click at [495, 281] on button "NEXT" at bounding box center [491, 289] width 108 height 25
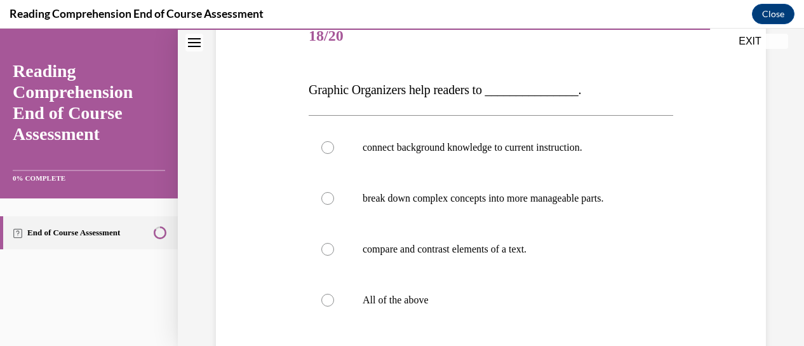
scroll to position [184, 0]
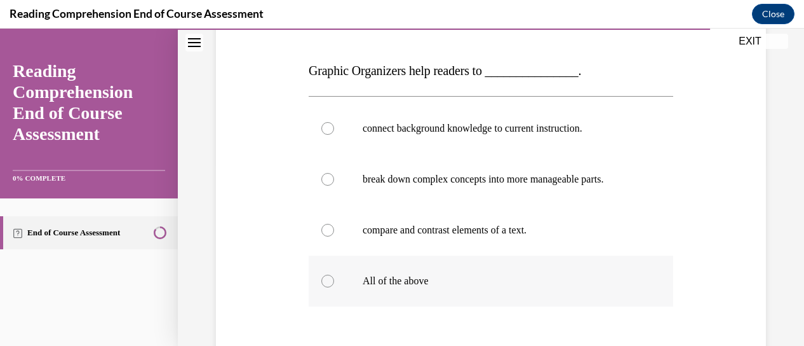
click at [328, 278] on div at bounding box center [327, 280] width 13 height 13
click at [328, 278] on input "All of the above" at bounding box center [327, 280] width 13 height 13
radio input "true"
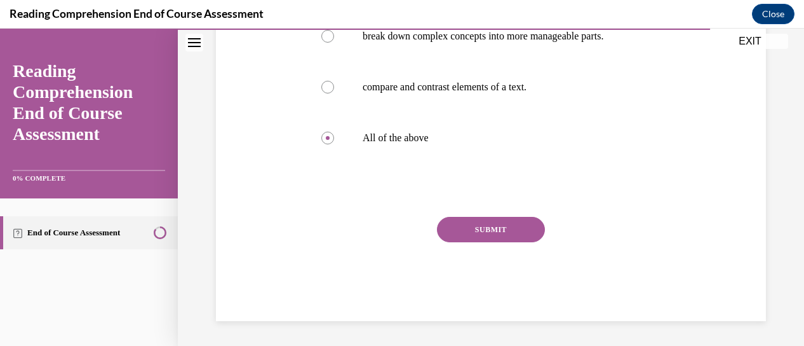
click at [480, 230] on button "SUBMIT" at bounding box center [491, 229] width 108 height 25
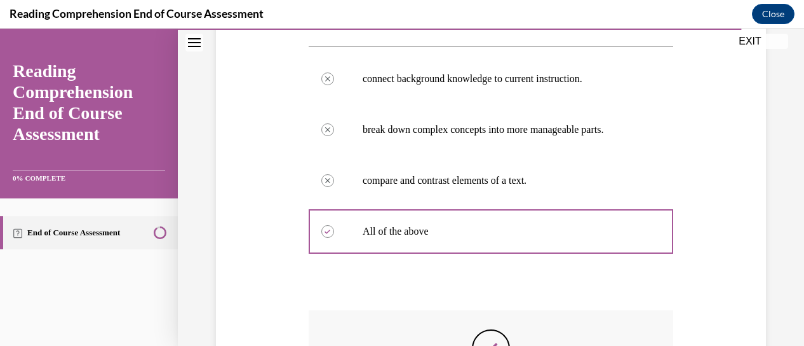
scroll to position [234, 0]
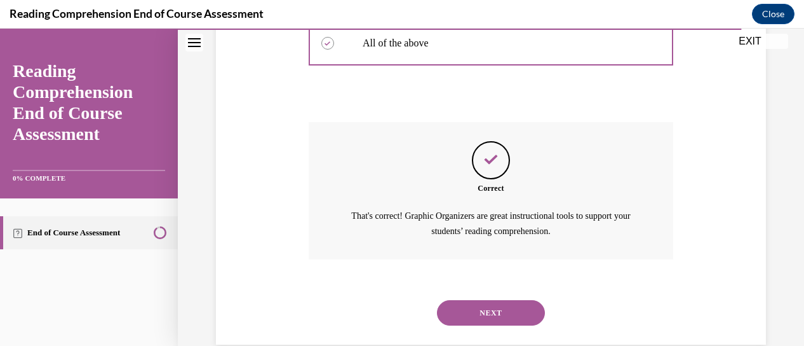
click at [497, 306] on button "NEXT" at bounding box center [491, 312] width 108 height 25
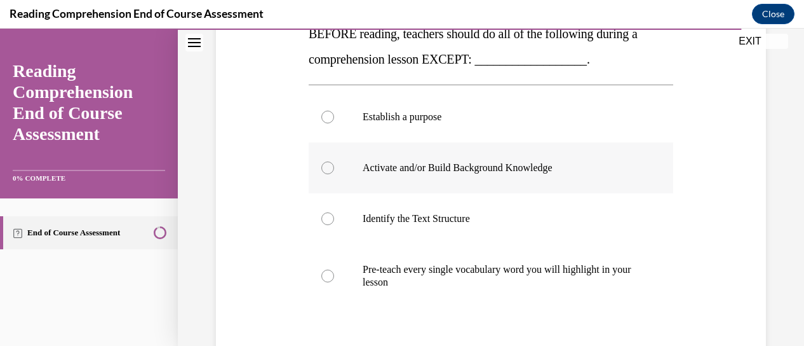
scroll to position [222, 0]
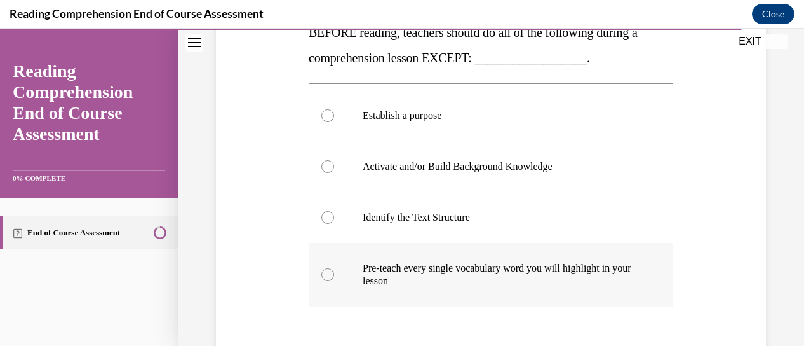
click at [328, 272] on div at bounding box center [327, 274] width 13 height 13
click at [328, 272] on input "Pre-teach every single vocabulary word you will highlight in your lesson" at bounding box center [327, 274] width 13 height 13
radio input "true"
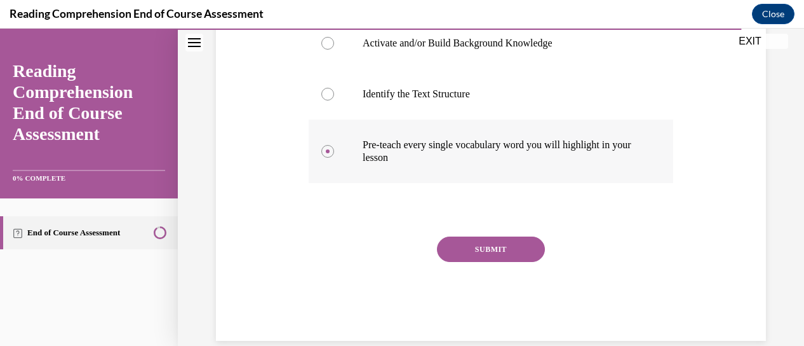
scroll to position [347, 0]
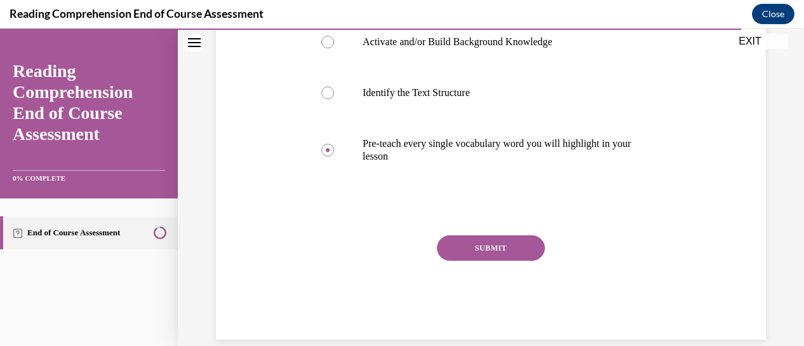
click at [479, 243] on button "SUBMIT" at bounding box center [491, 247] width 108 height 25
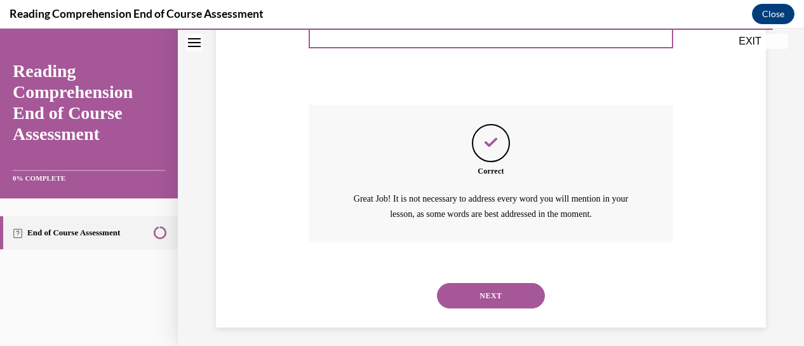
scroll to position [483, 0]
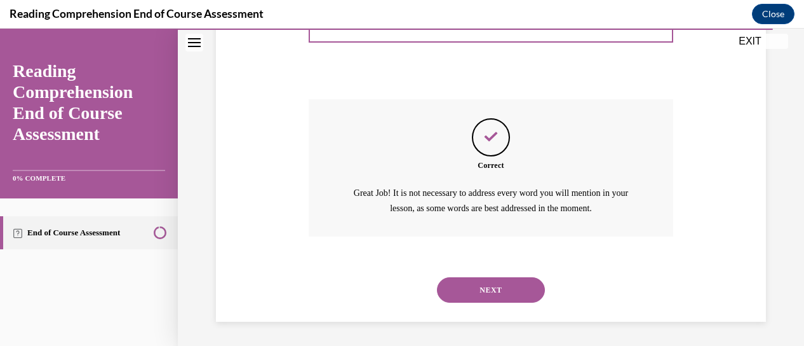
click at [485, 283] on button "NEXT" at bounding box center [491, 289] width 108 height 25
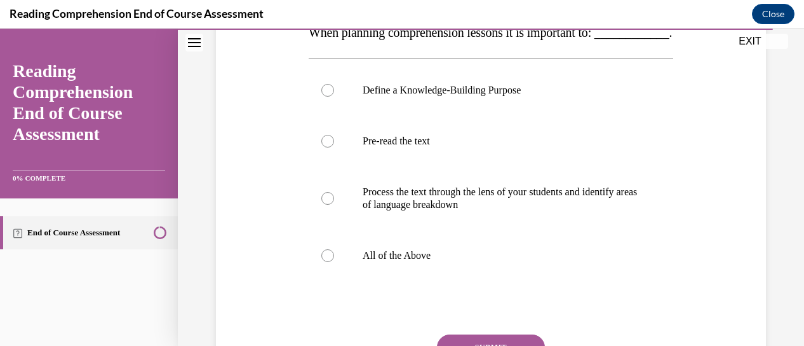
scroll to position [223, 0]
click at [328, 261] on div at bounding box center [327, 254] width 13 height 13
click at [328, 261] on input "All of the Above" at bounding box center [327, 254] width 13 height 13
radio input "true"
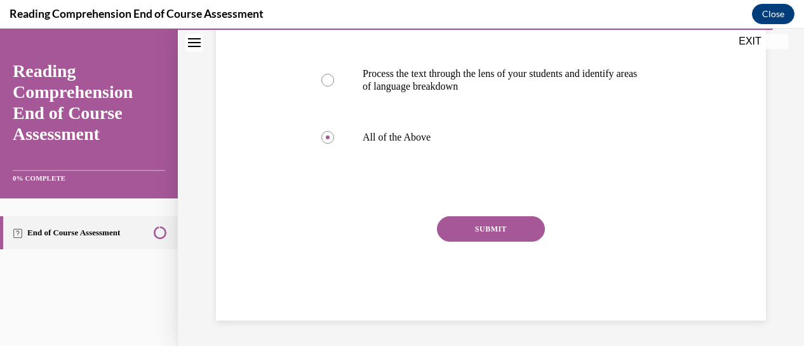
click at [498, 225] on button "SUBMIT" at bounding box center [491, 228] width 108 height 25
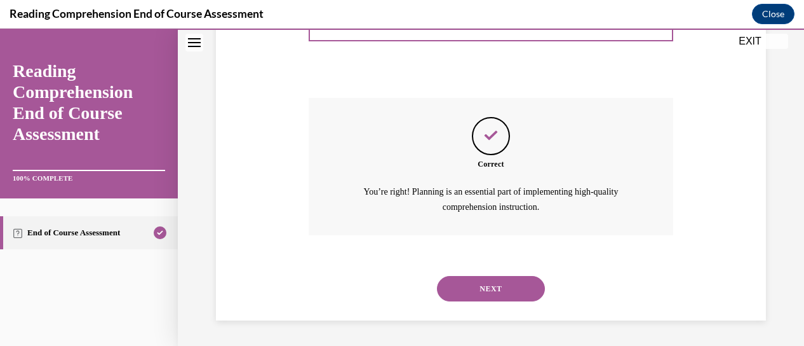
scroll to position [483, 0]
click at [482, 285] on button "NEXT" at bounding box center [491, 288] width 108 height 25
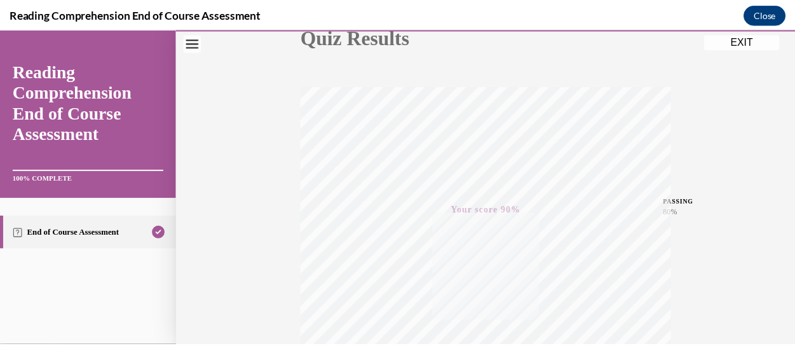
scroll to position [125, 0]
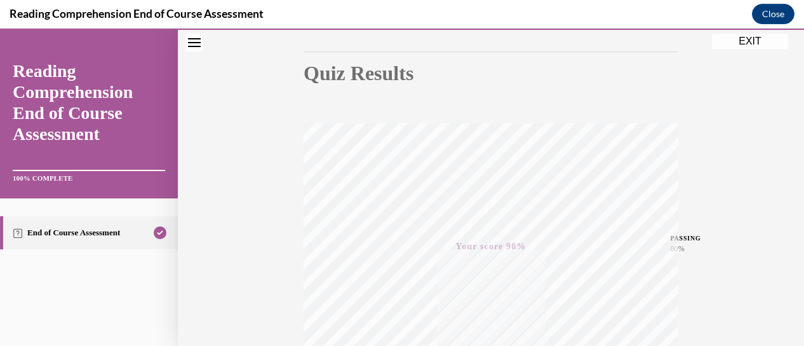
click at [752, 37] on button "EXIT" at bounding box center [750, 41] width 76 height 15
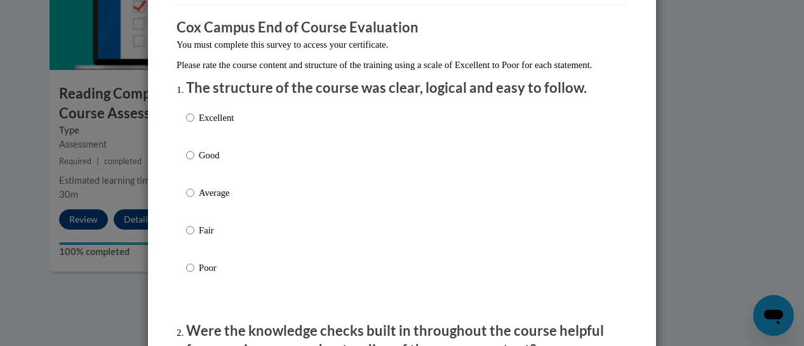
scroll to position [94, 0]
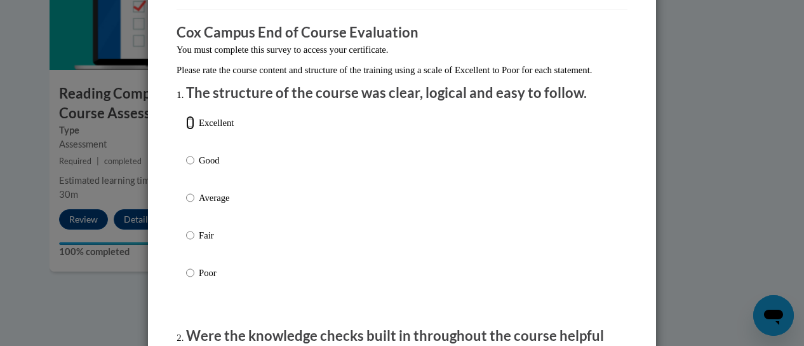
click at [186, 130] on input "Excellent" at bounding box center [190, 123] width 8 height 14
radio input "true"
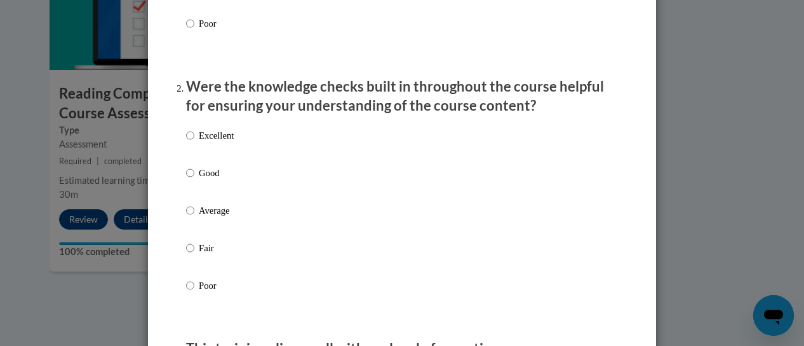
scroll to position [349, 0]
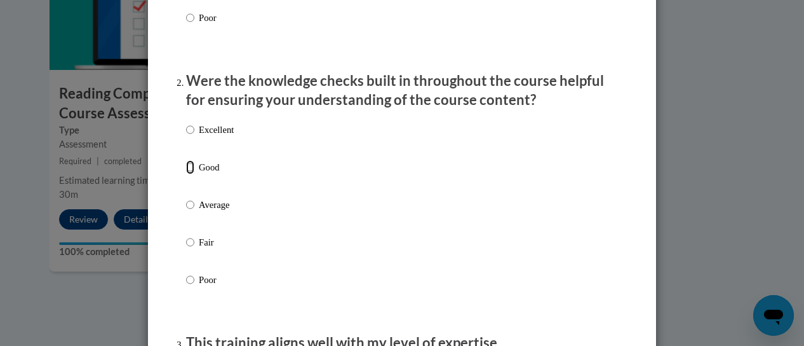
click at [186, 174] on input "Good" at bounding box center [190, 167] width 8 height 14
radio input "true"
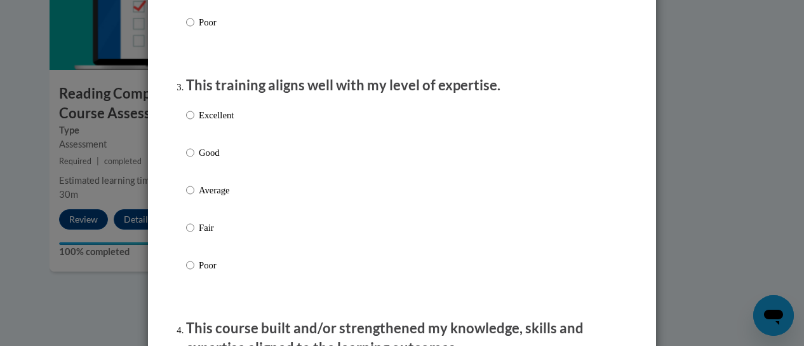
scroll to position [607, 0]
click at [186, 121] on input "Excellent" at bounding box center [190, 114] width 8 height 14
radio input "true"
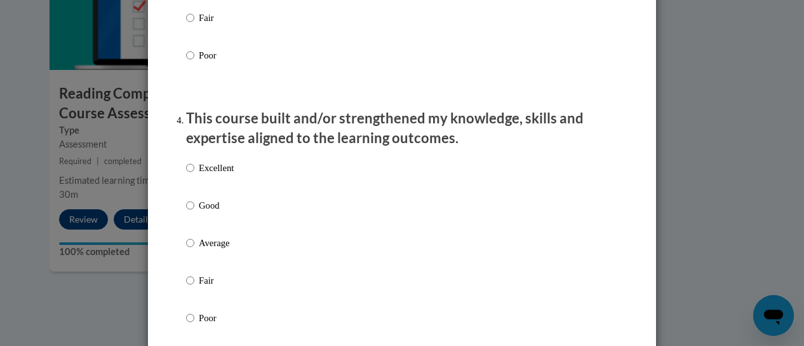
scroll to position [816, 0]
click at [186, 174] on input "Excellent" at bounding box center [190, 167] width 8 height 14
radio input "true"
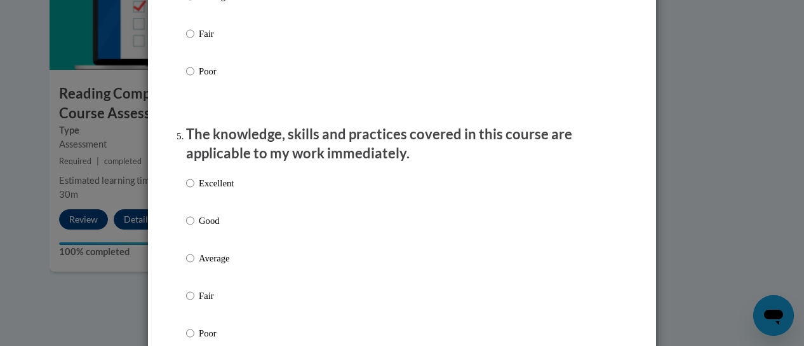
scroll to position [1068, 0]
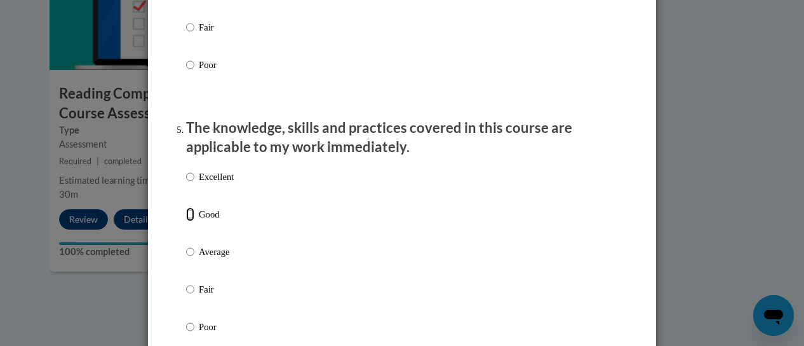
click at [186, 221] on input "Good" at bounding box center [190, 214] width 8 height 14
radio input "true"
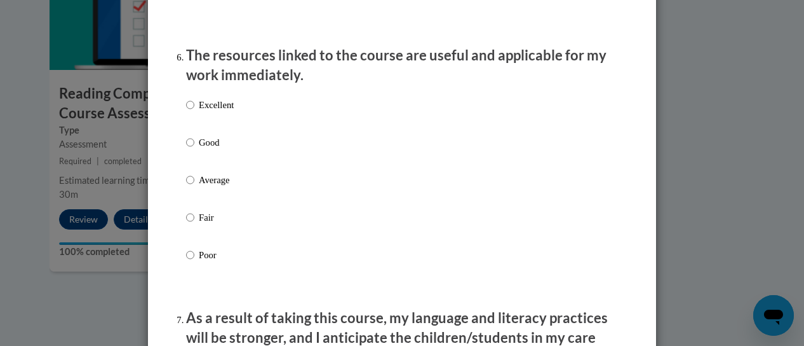
scroll to position [1403, 0]
click at [186, 149] on input "Good" at bounding box center [190, 142] width 8 height 14
radio input "true"
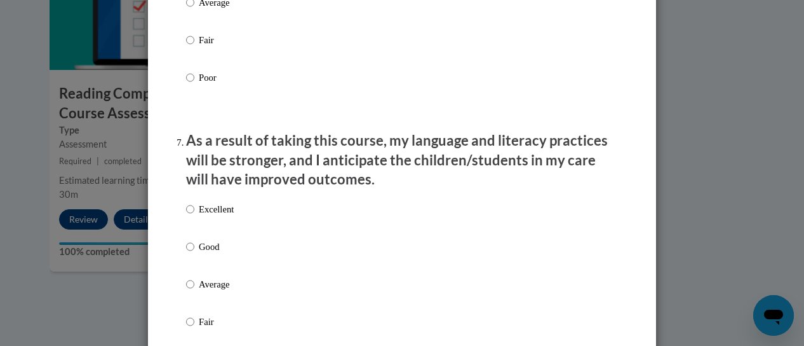
click at [342, 229] on div "Excellent Good Average Fair Poor" at bounding box center [402, 299] width 432 height 207
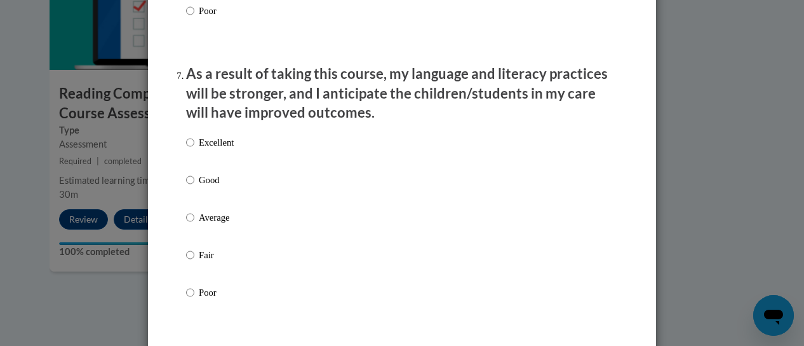
scroll to position [1647, 0]
click at [187, 186] on input "Good" at bounding box center [190, 179] width 8 height 14
radio input "true"
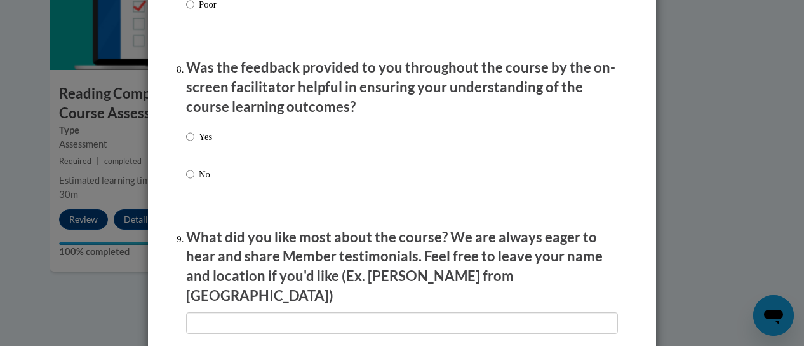
scroll to position [1950, 0]
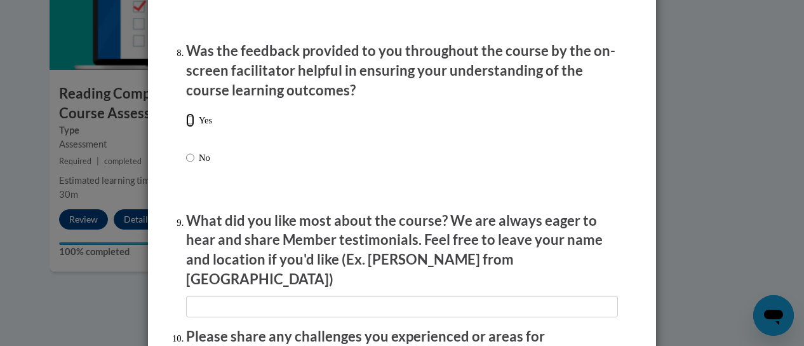
click at [186, 127] on input "Yes" at bounding box center [190, 120] width 8 height 14
radio input "true"
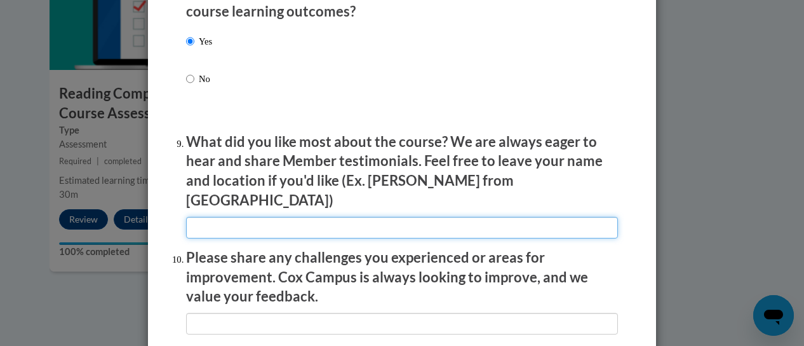
click at [263, 217] on input "textbox" at bounding box center [402, 228] width 432 height 22
type input "P"
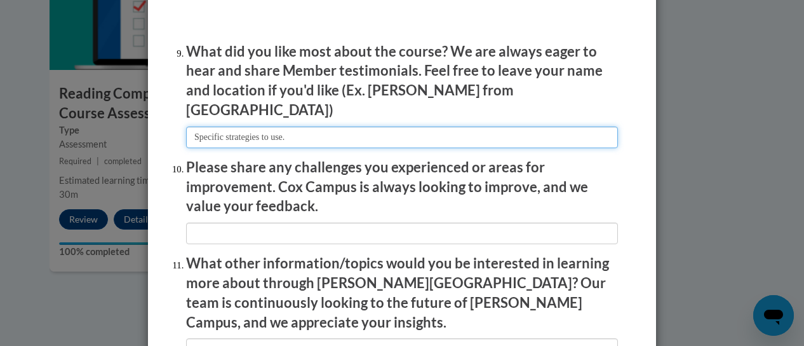
scroll to position [2121, 0]
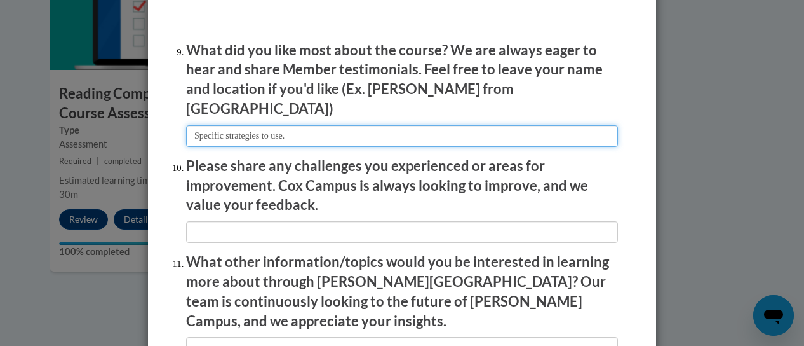
type input "Specific strategies to use."
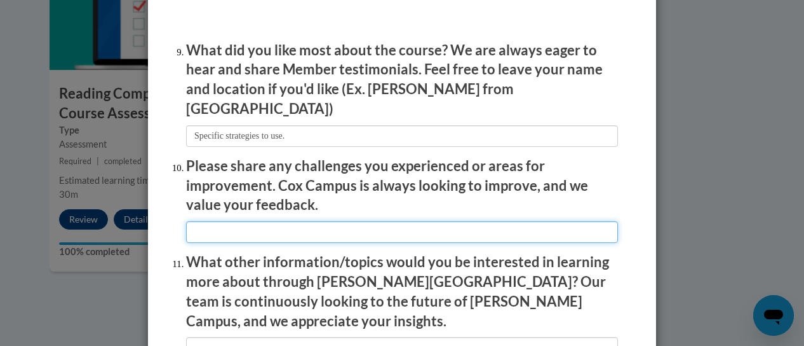
click at [281, 221] on input "textbox" at bounding box center [402, 232] width 432 height 22
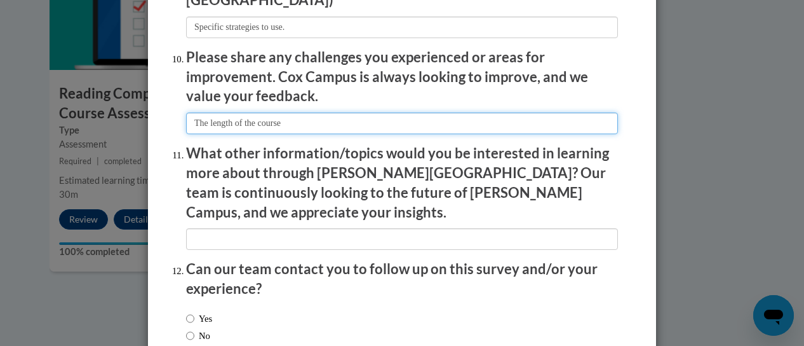
scroll to position [2230, 0]
type input "The length of the course"
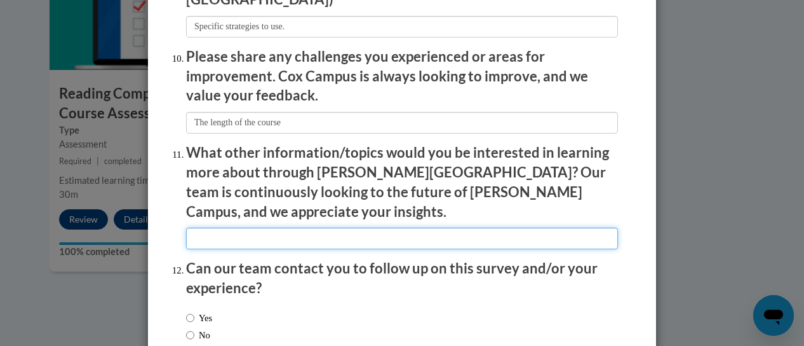
click at [289, 227] on input "textbox" at bounding box center [402, 238] width 432 height 22
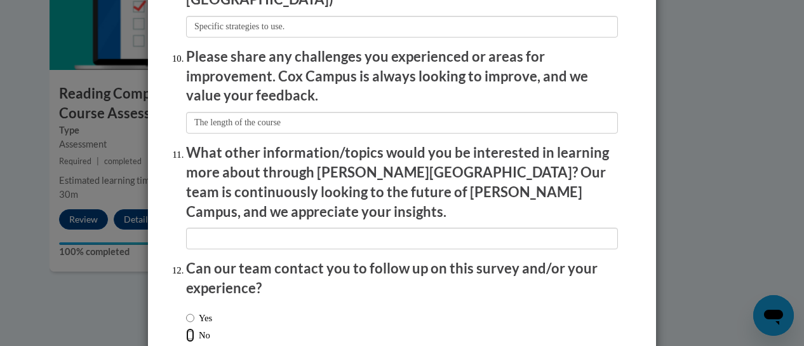
click at [186, 328] on input "No" at bounding box center [190, 335] width 8 height 14
radio input "true"
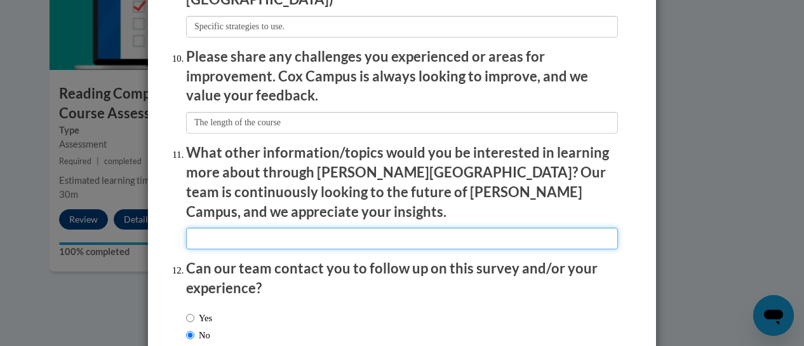
click at [252, 227] on input "textbox" at bounding box center [402, 238] width 432 height 22
type input "E"
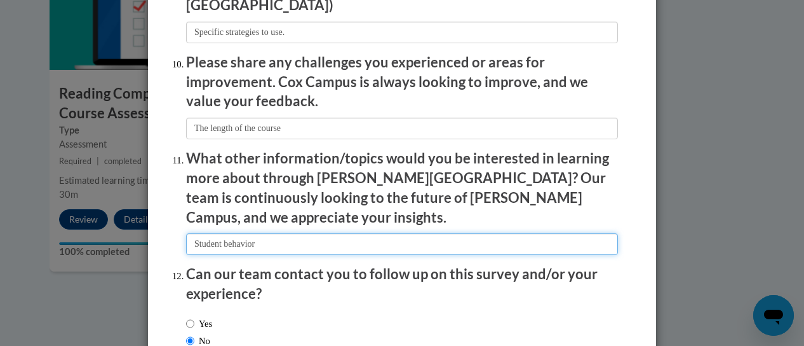
scroll to position [2295, 0]
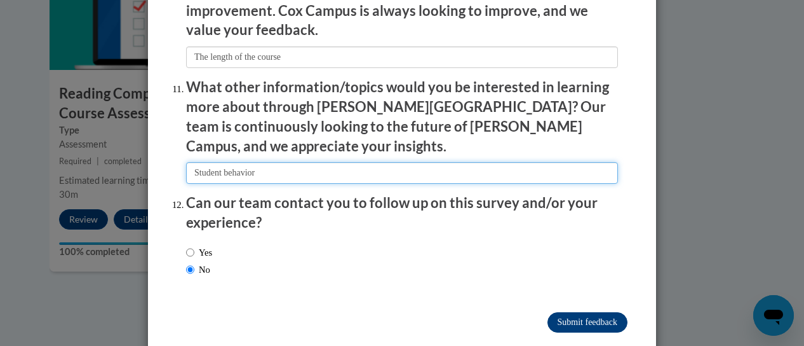
type input "Student behavior"
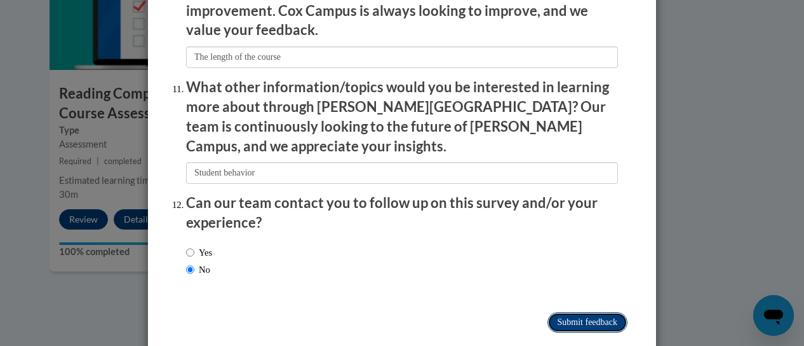
click at [558, 312] on input "Submit feedback" at bounding box center [587, 322] width 80 height 20
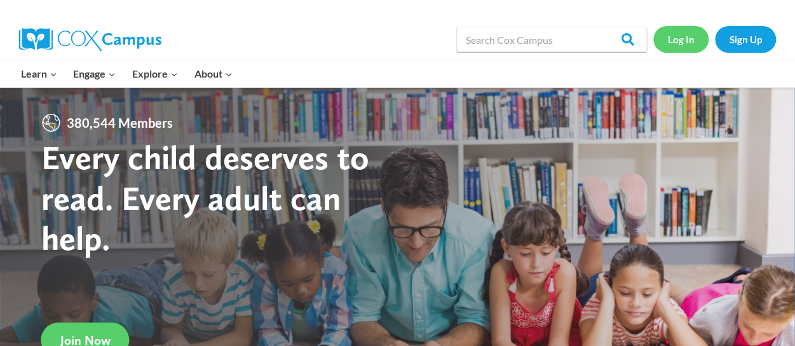
click at [681, 34] on link "Log In" at bounding box center [680, 39] width 55 height 26
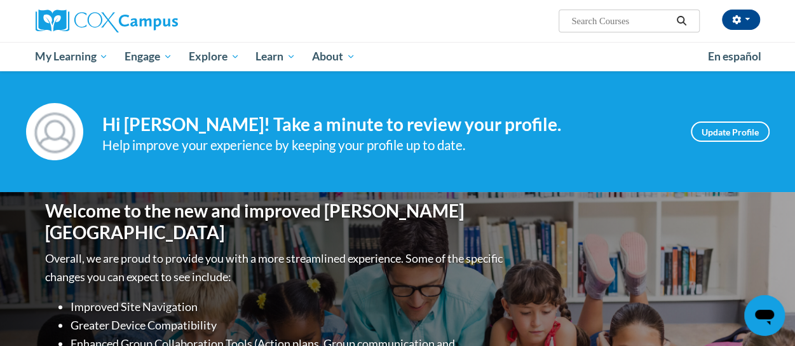
click at [596, 22] on input "Search..." at bounding box center [621, 20] width 102 height 15
type input "response to Intervention"
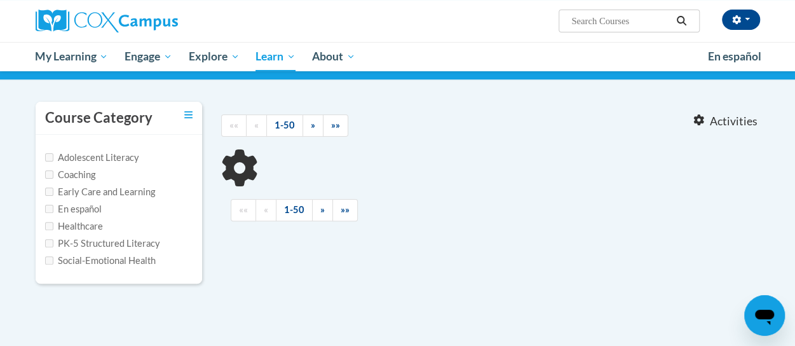
type input "response to Intervention"
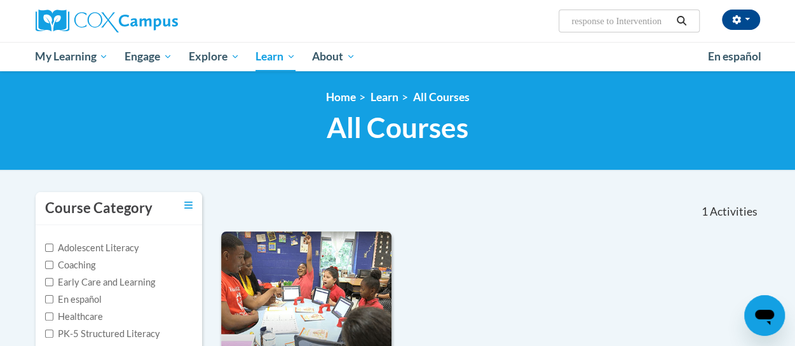
click at [420, 131] on span "All Courses" at bounding box center [397, 128] width 142 height 34
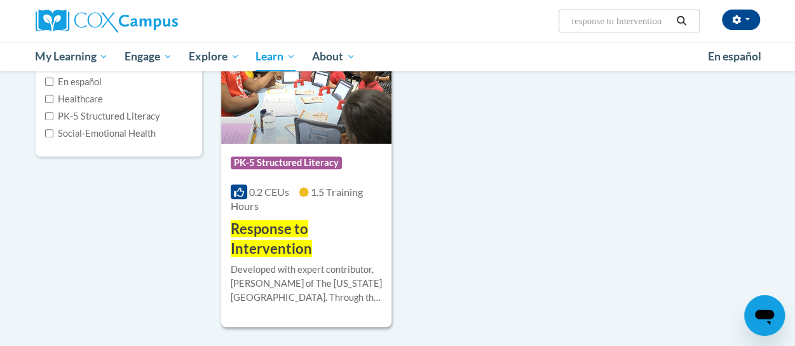
scroll to position [217, 0]
click at [306, 114] on img at bounding box center [306, 80] width 170 height 130
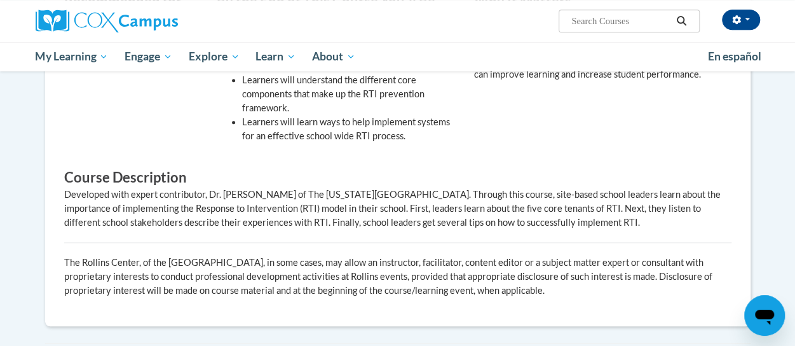
scroll to position [436, 0]
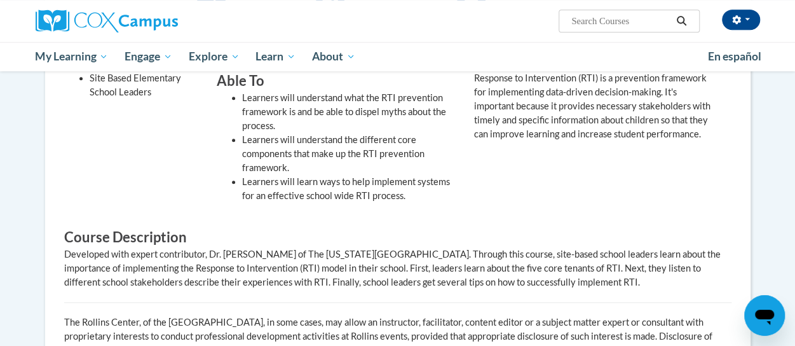
click at [394, 241] on h3 "Course Description" at bounding box center [397, 237] width 667 height 20
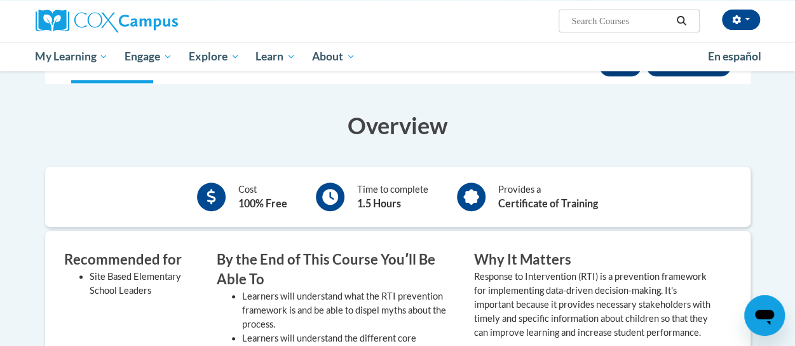
scroll to position [0, 0]
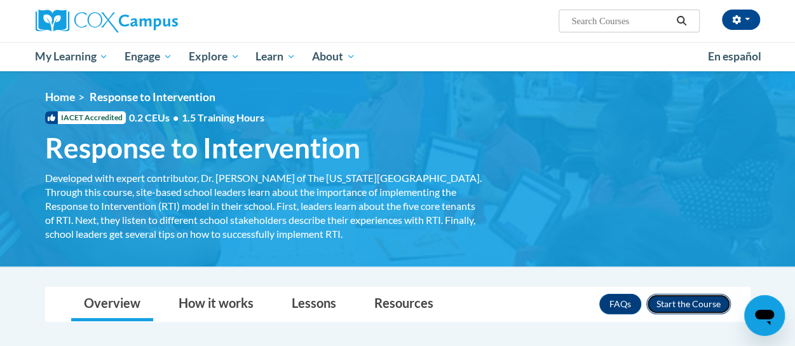
click at [674, 302] on button "Enroll" at bounding box center [688, 303] width 84 height 20
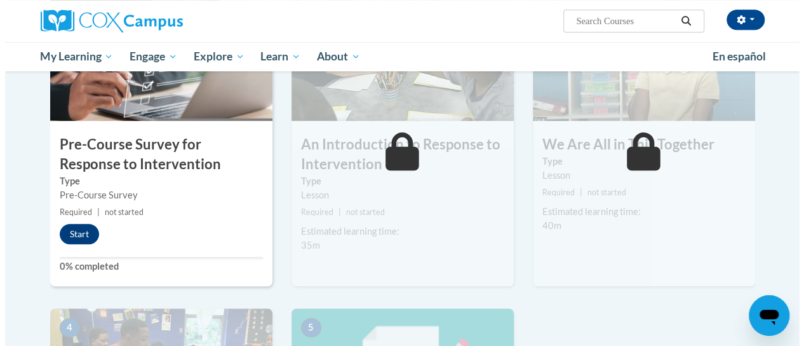
scroll to position [319, 0]
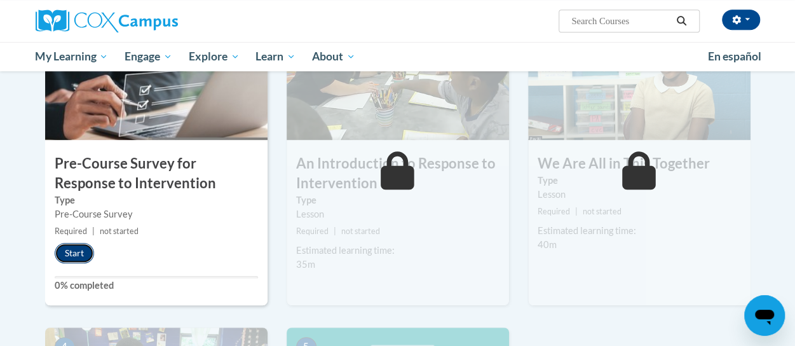
click at [76, 246] on button "Start" at bounding box center [74, 253] width 39 height 20
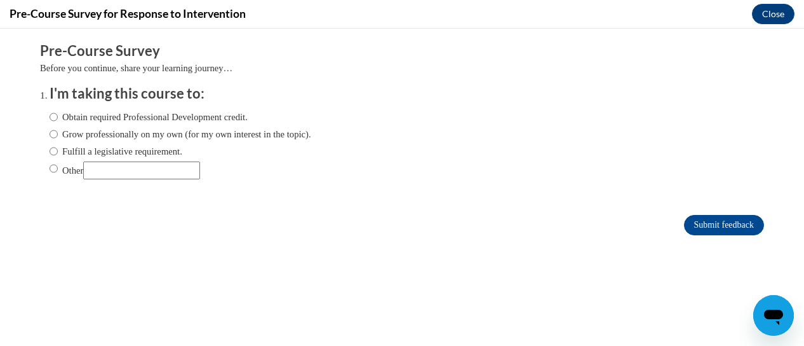
scroll to position [0, 0]
click at [50, 115] on input "Obtain required Professional Development credit." at bounding box center [54, 117] width 8 height 14
radio input "true"
click at [50, 134] on input "Grow professionally on my own (for my own interest in the topic)." at bounding box center [54, 134] width 8 height 14
radio input "true"
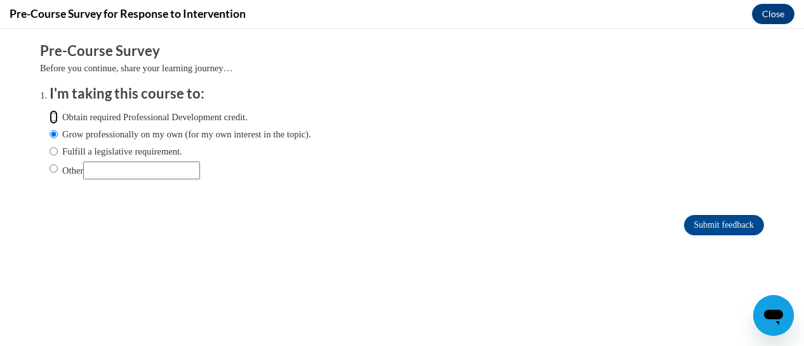
click at [50, 121] on input "Obtain required Professional Development credit." at bounding box center [54, 117] width 8 height 14
radio input "true"
click at [708, 223] on input "Submit feedback" at bounding box center [724, 225] width 80 height 20
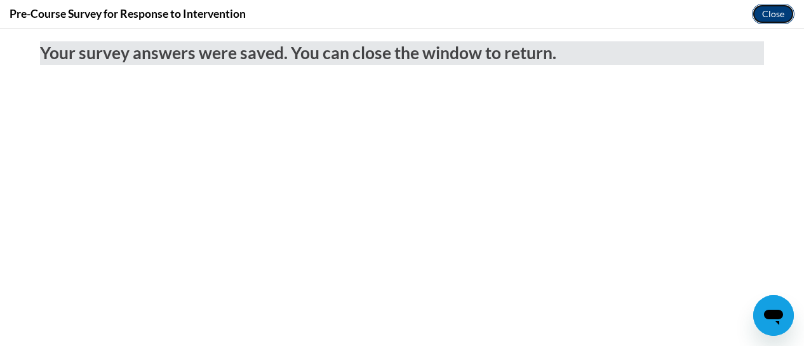
click at [762, 9] on button "Close" at bounding box center [773, 14] width 43 height 20
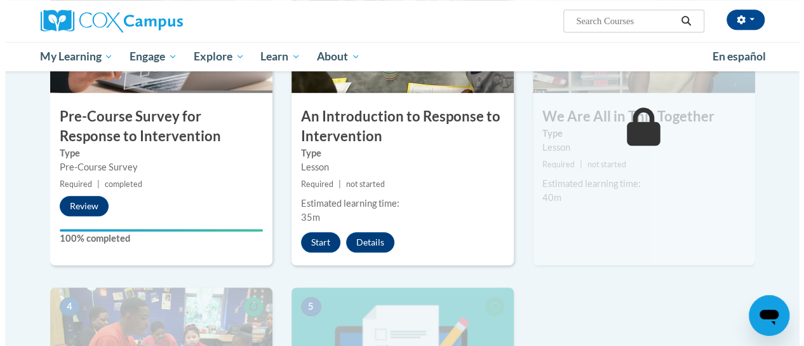
scroll to position [368, 0]
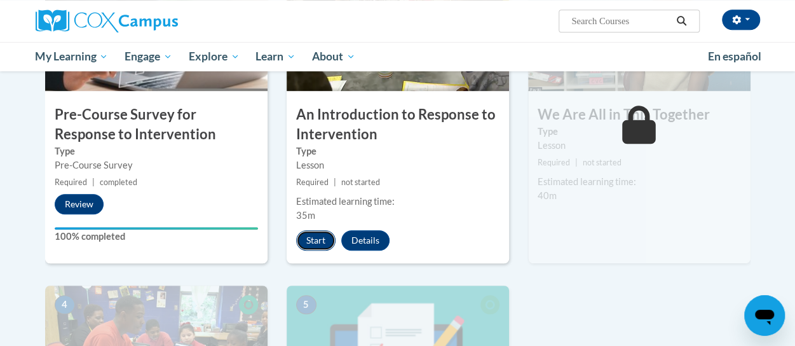
click at [310, 236] on button "Start" at bounding box center [315, 240] width 39 height 20
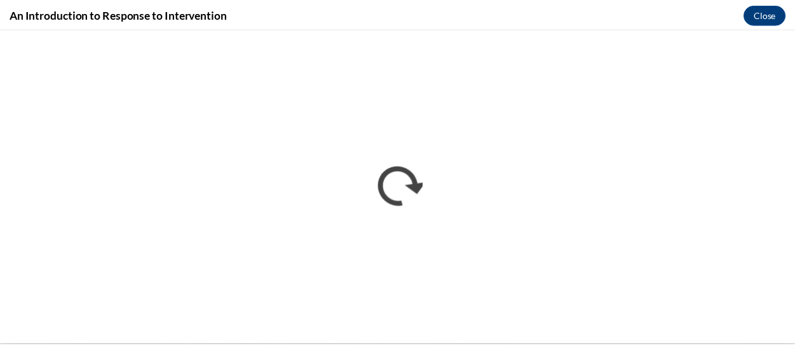
scroll to position [0, 0]
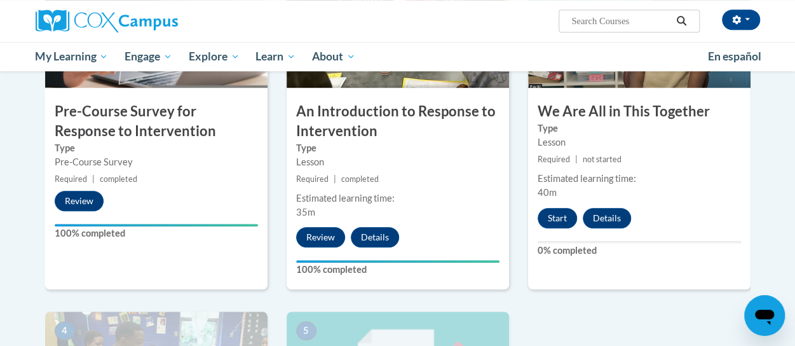
scroll to position [373, 0]
